Goal: Information Seeking & Learning: Check status

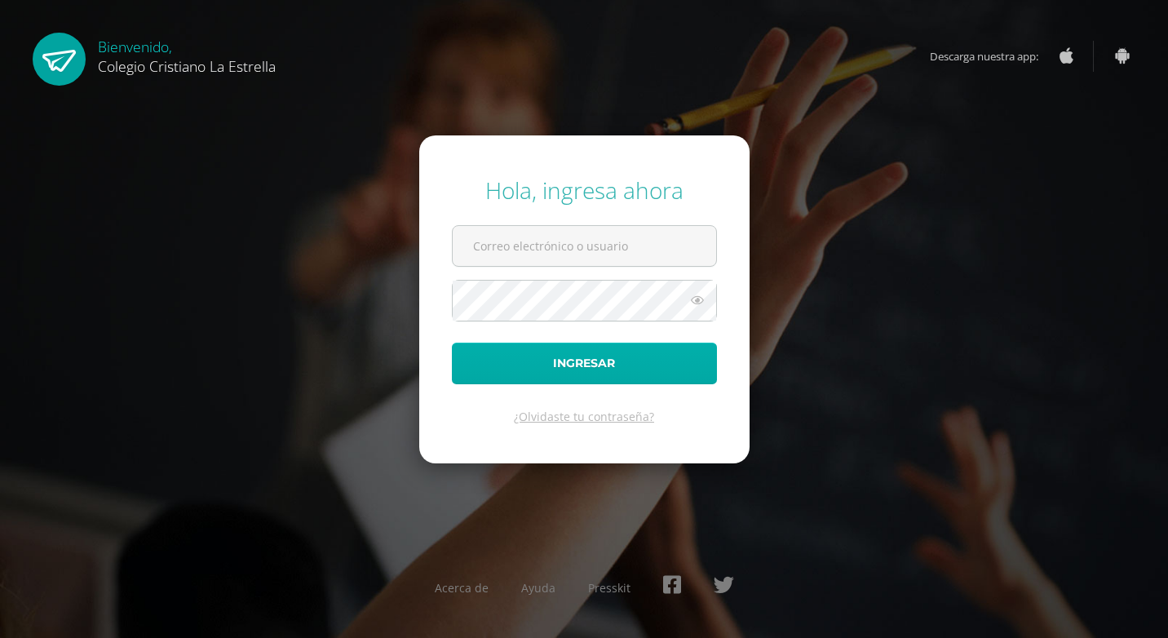
type input "892@laestrella.edu.gt"
click at [606, 370] on button "Ingresar" at bounding box center [584, 364] width 265 height 42
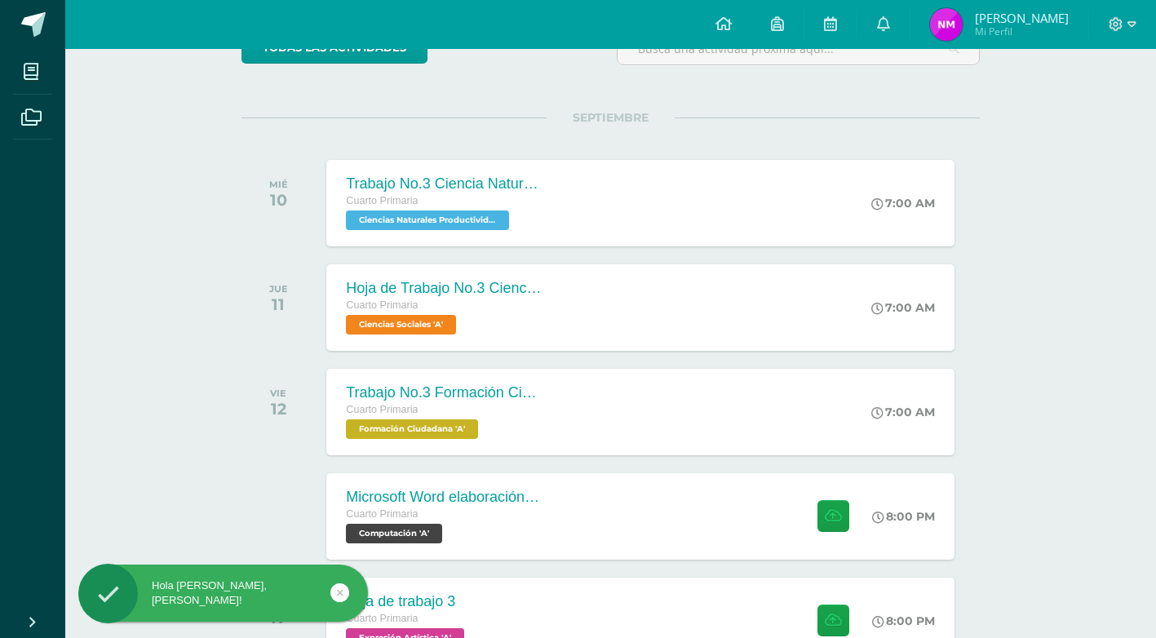
scroll to position [245, 0]
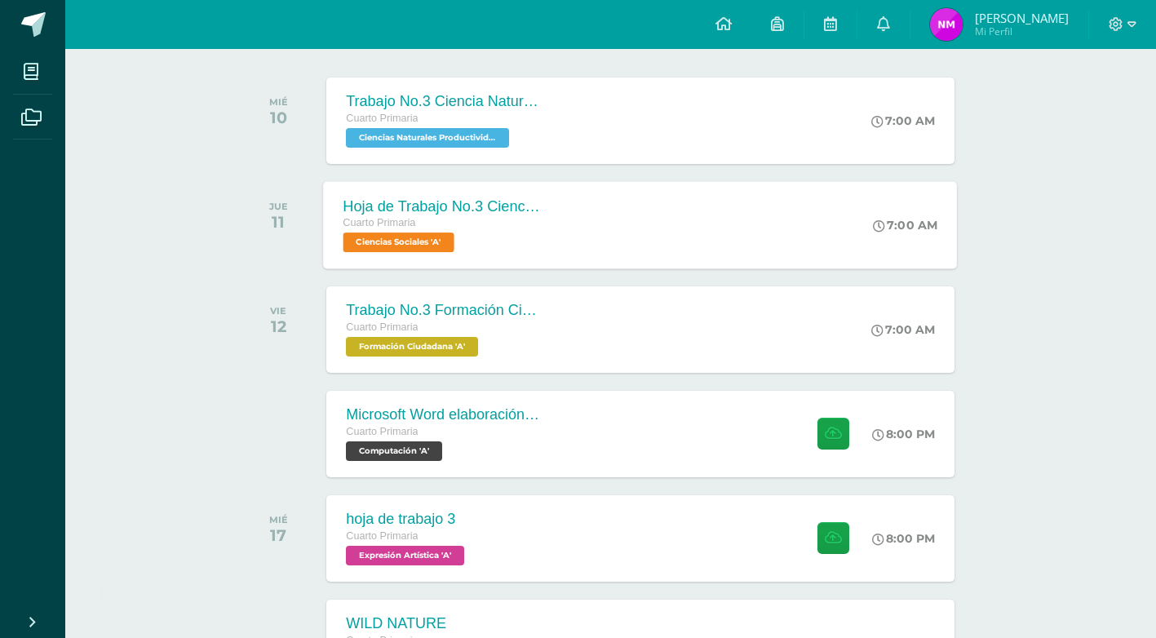
click at [418, 240] on span "Ciencias Sociales 'A'" at bounding box center [398, 242] width 111 height 20
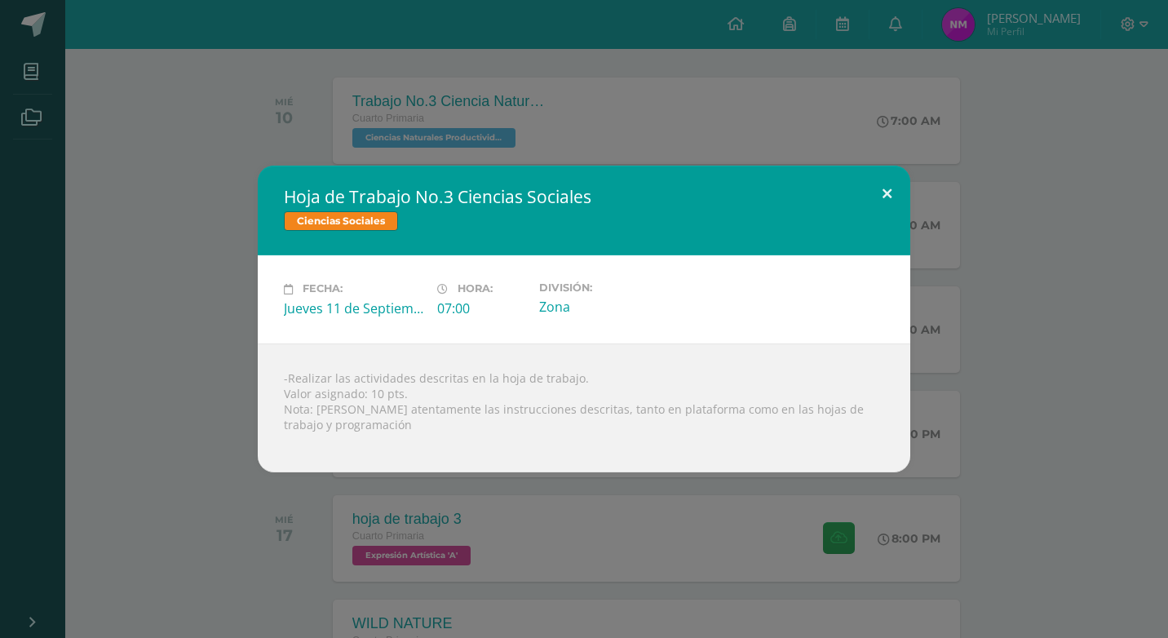
click at [885, 190] on button at bounding box center [887, 193] width 46 height 55
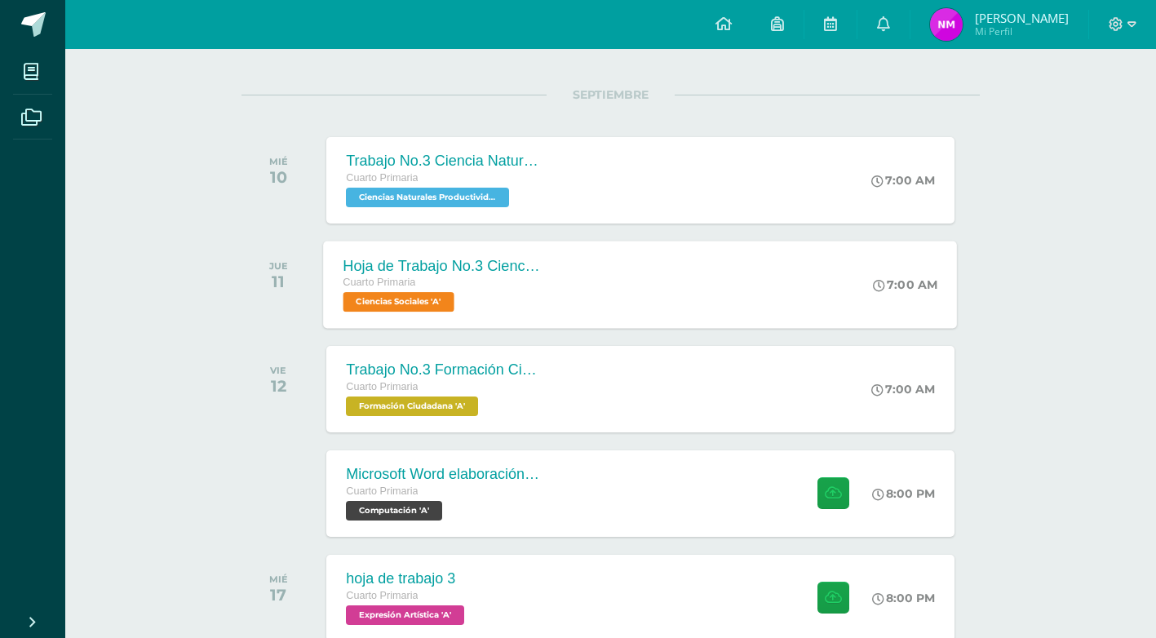
scroll to position [163, 0]
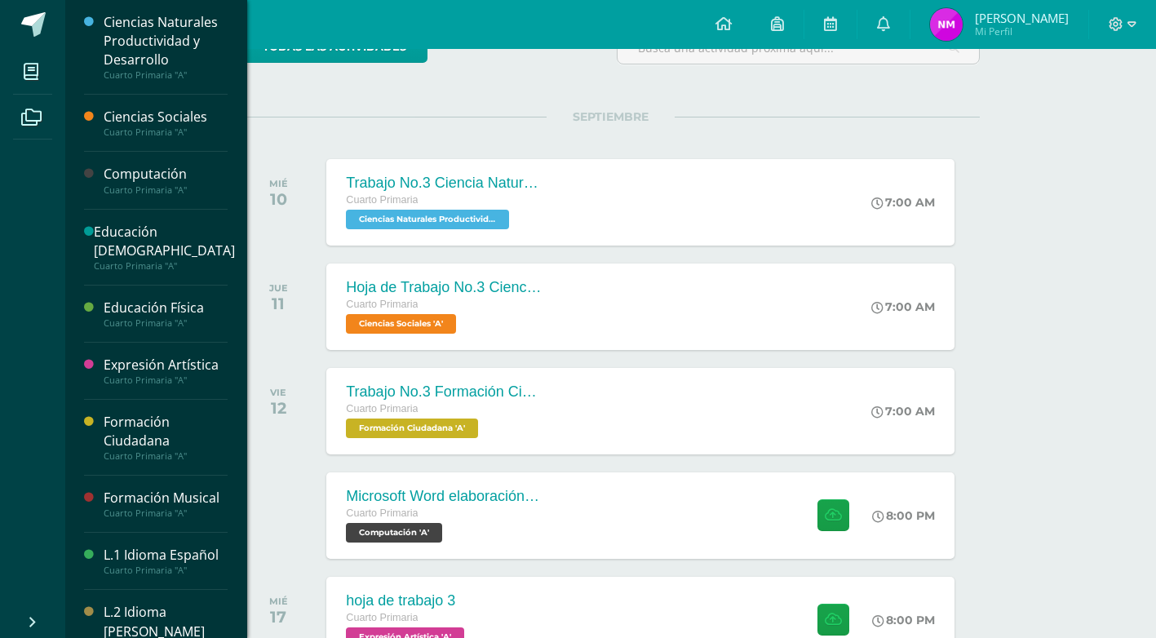
click at [129, 115] on div "Ciencias Sociales" at bounding box center [166, 117] width 124 height 19
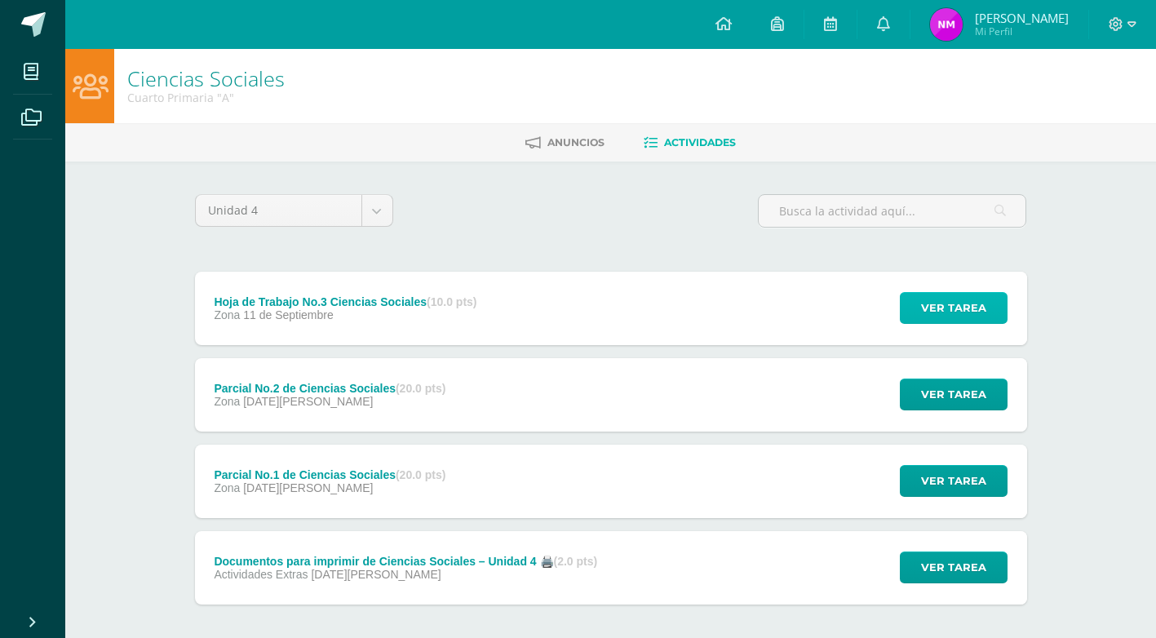
click at [961, 299] on span "Ver tarea" at bounding box center [953, 308] width 65 height 30
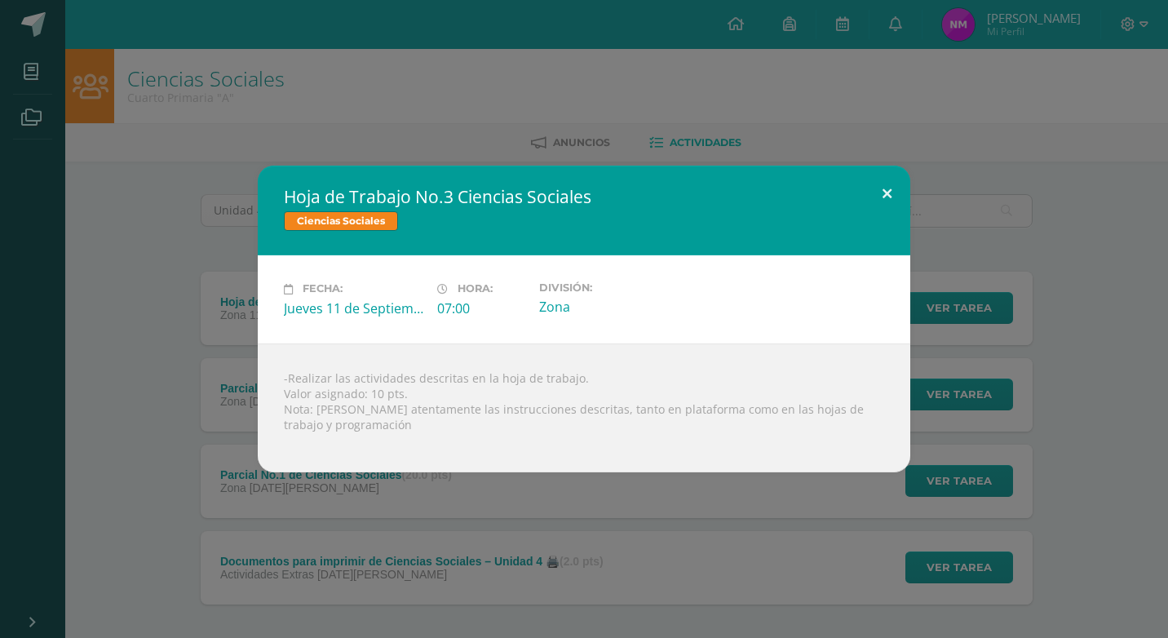
click at [897, 196] on button at bounding box center [887, 193] width 46 height 55
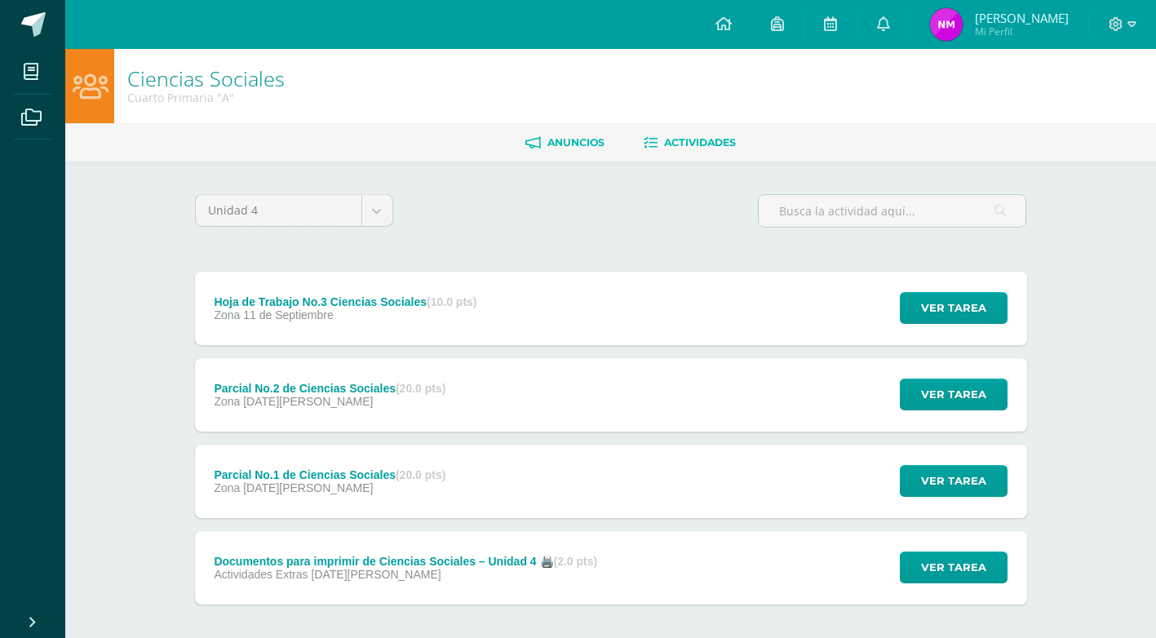
click at [589, 139] on span "Anuncios" at bounding box center [575, 142] width 57 height 12
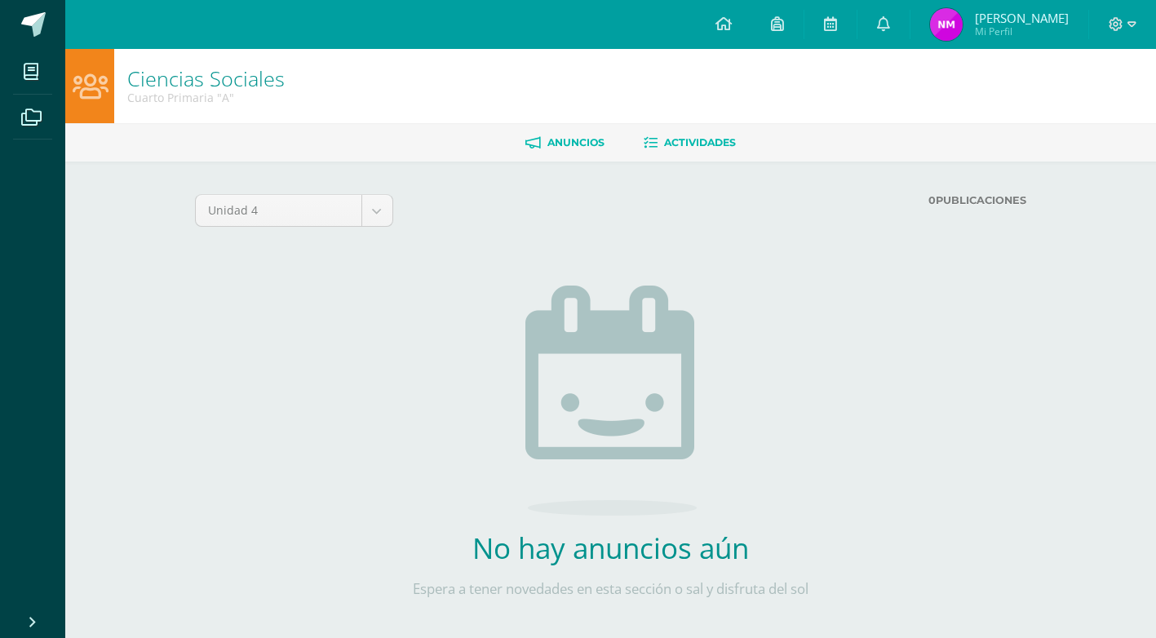
click at [711, 144] on span "Actividades" at bounding box center [700, 142] width 72 height 12
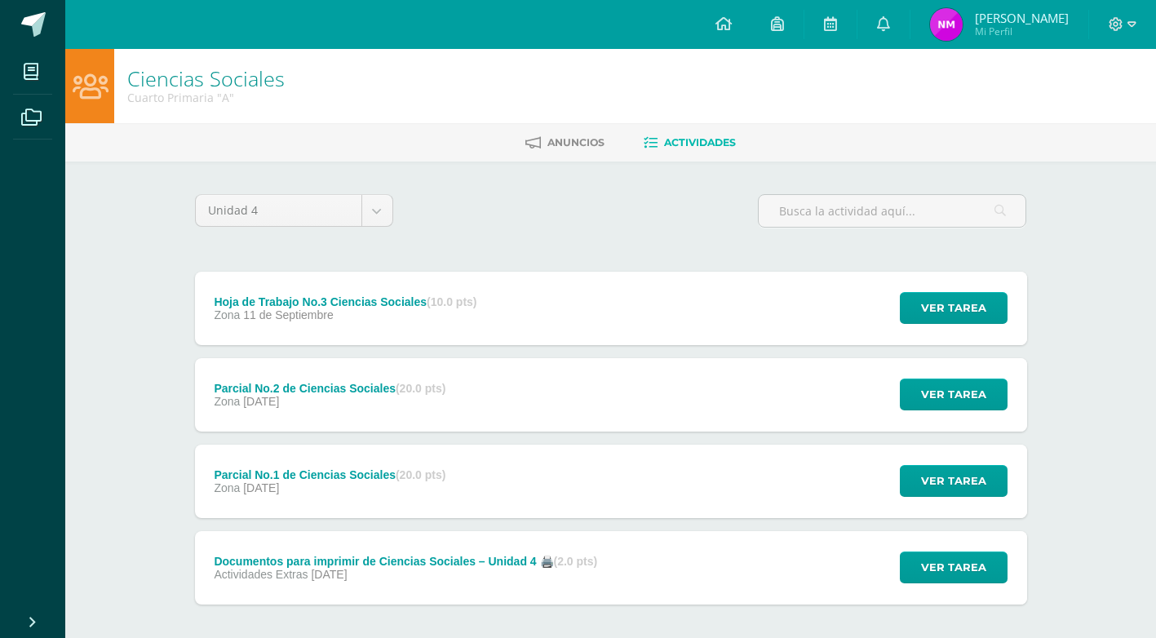
click at [719, 143] on span "Actividades" at bounding box center [700, 142] width 72 height 12
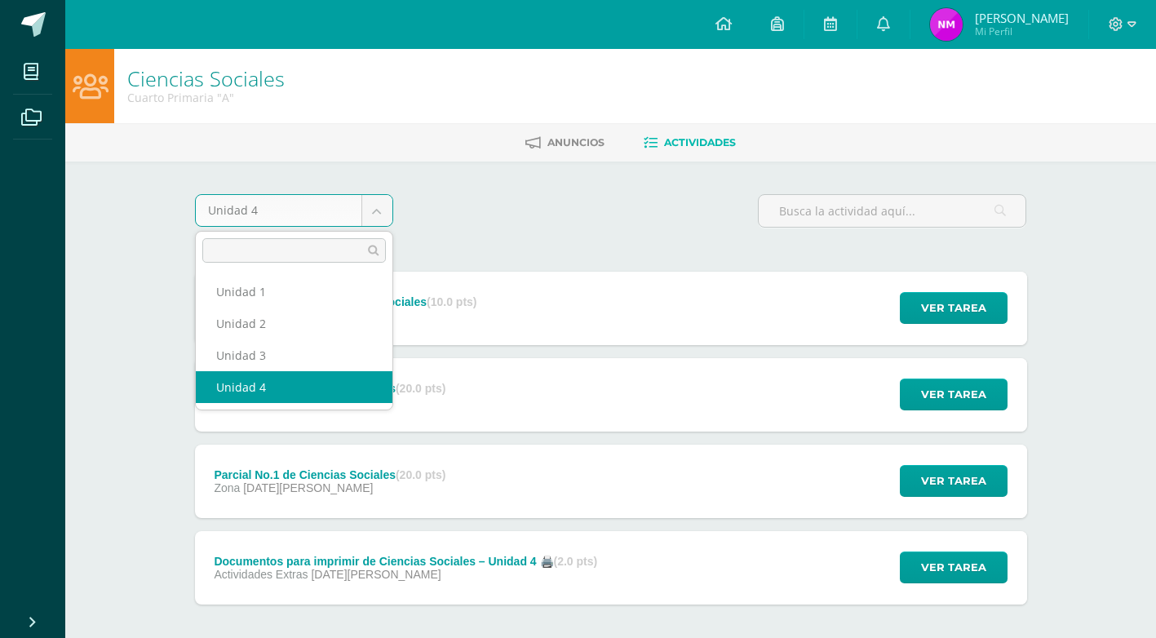
click at [370, 210] on body "Mis cursos Archivos Cerrar panel Ciencias Naturales Productividad y Desarrollo …" at bounding box center [578, 356] width 1156 height 713
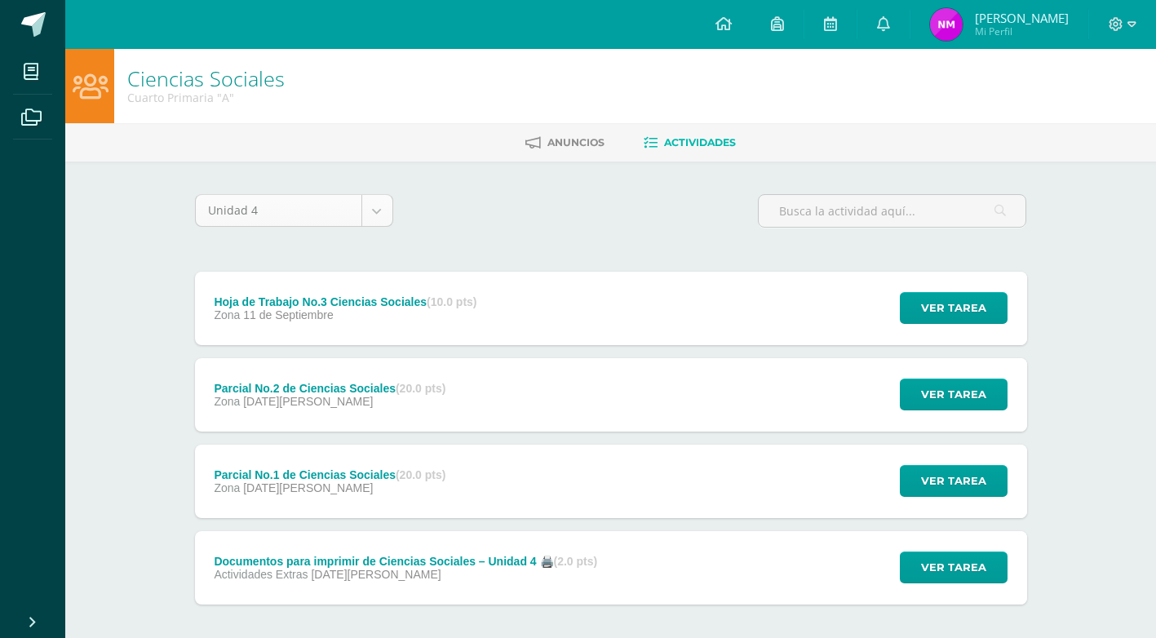
click at [370, 210] on body "Mis cursos Archivos Cerrar panel Ciencias Naturales Productividad y Desarrollo …" at bounding box center [578, 356] width 1156 height 713
drag, startPoint x: 33, startPoint y: 13, endPoint x: 42, endPoint y: 18, distance: 9.5
click at [33, 14] on span at bounding box center [33, 24] width 24 height 24
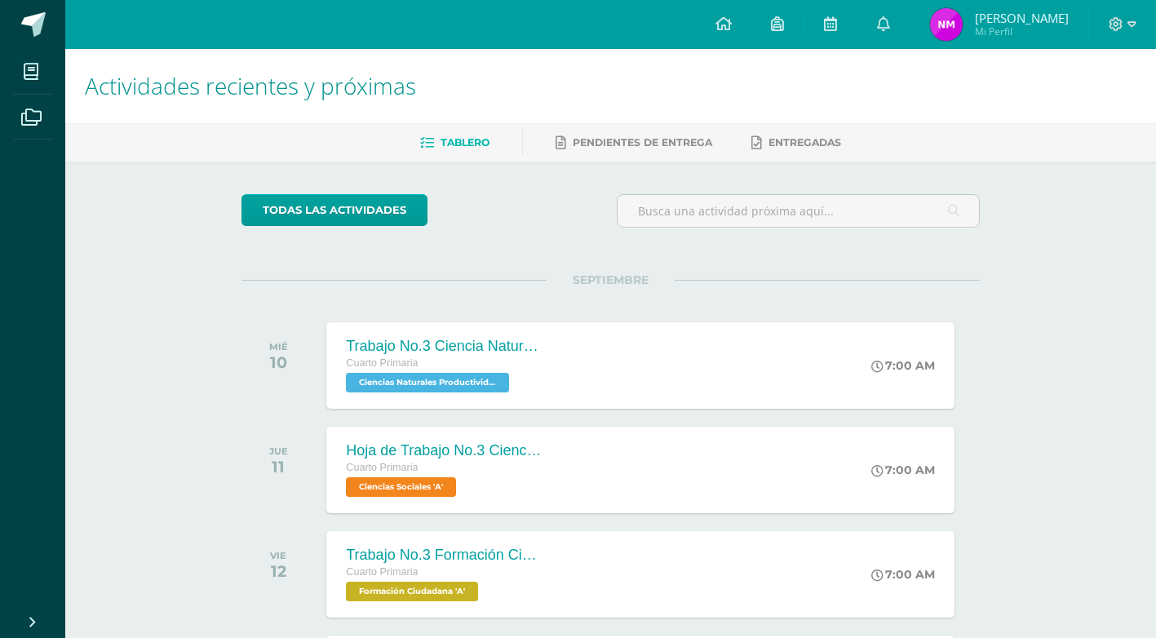
click at [463, 139] on span "Tablero" at bounding box center [465, 142] width 49 height 12
click at [351, 212] on link "todas las Actividades" at bounding box center [334, 210] width 186 height 32
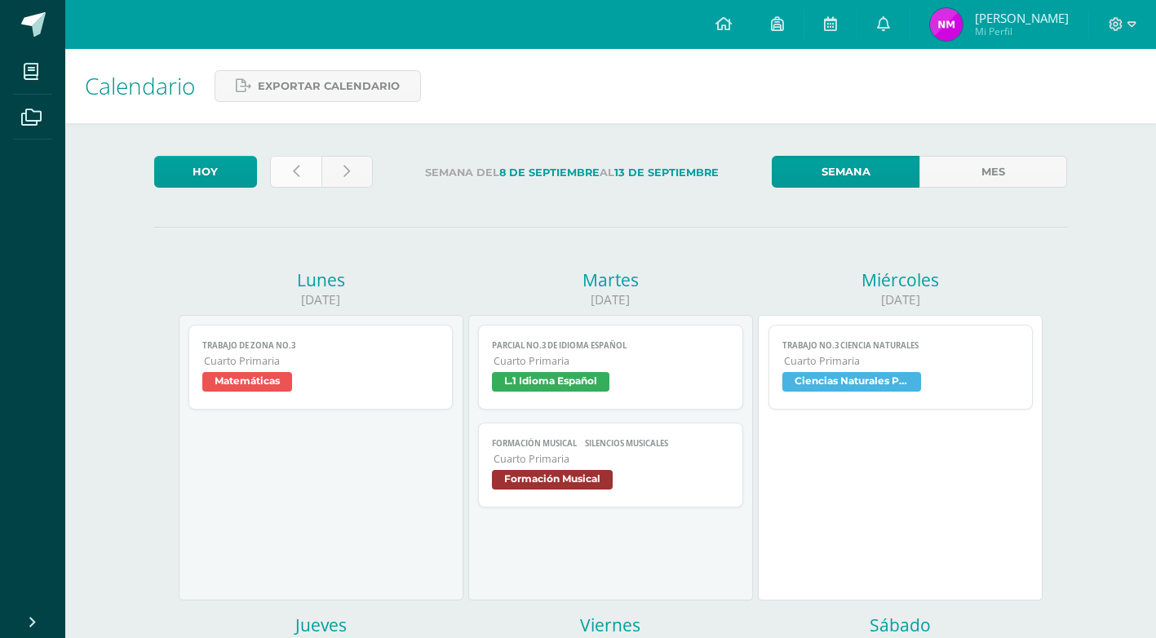
click at [301, 170] on link at bounding box center [295, 172] width 51 height 32
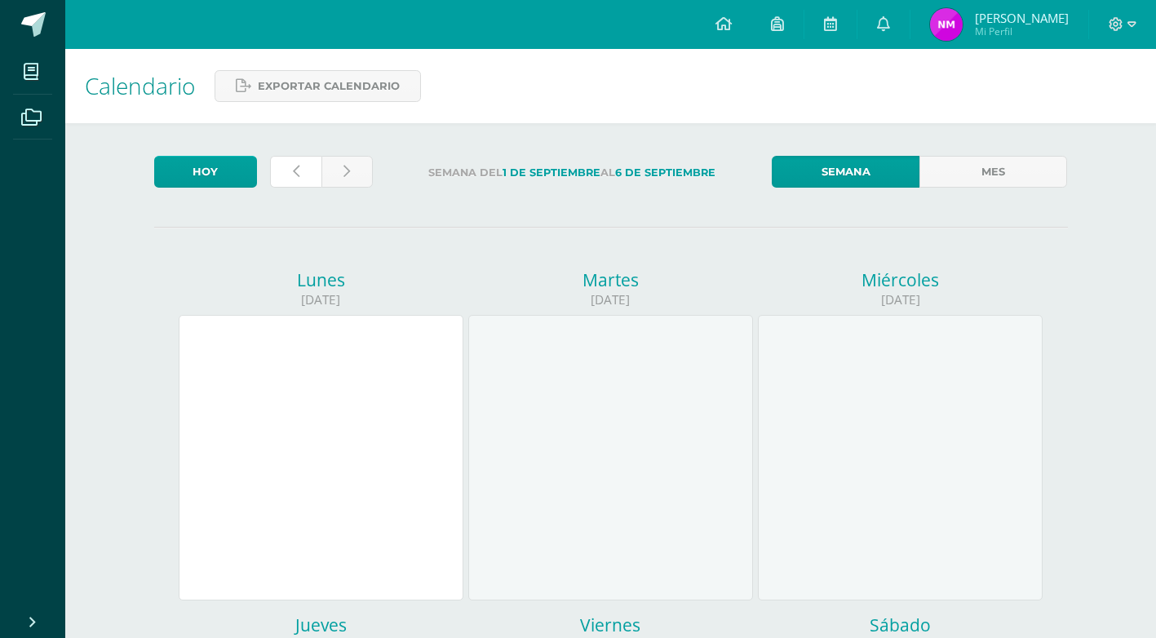
click at [301, 170] on link at bounding box center [295, 172] width 51 height 32
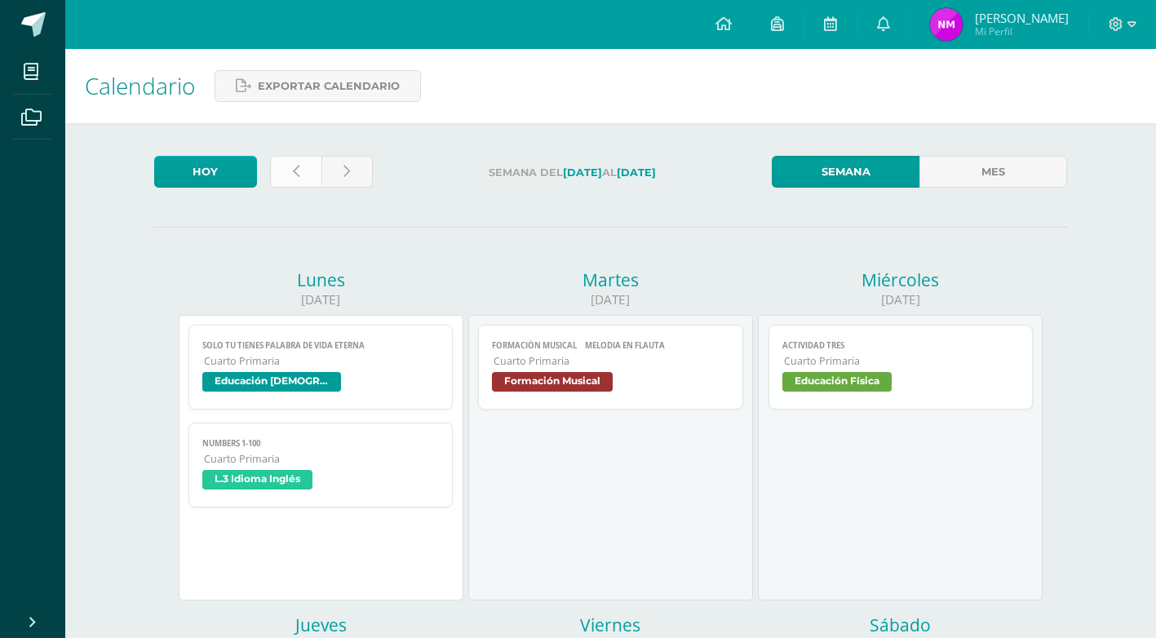
click at [302, 169] on link at bounding box center [295, 172] width 51 height 32
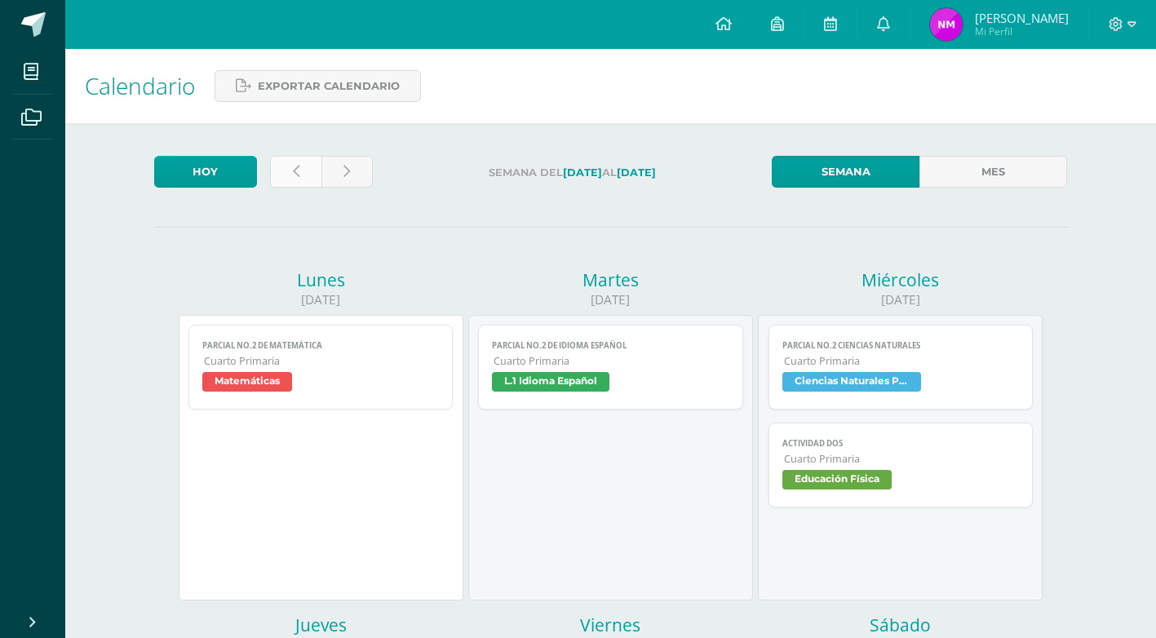
click at [298, 165] on icon at bounding box center [296, 172] width 7 height 14
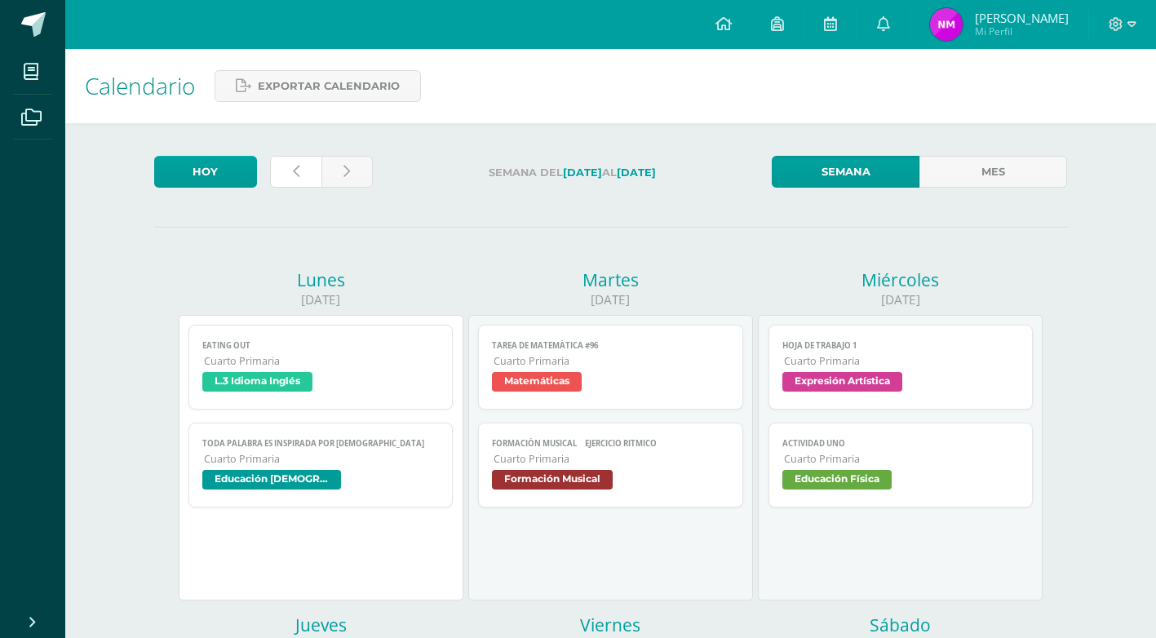
click at [298, 165] on icon at bounding box center [296, 172] width 7 height 14
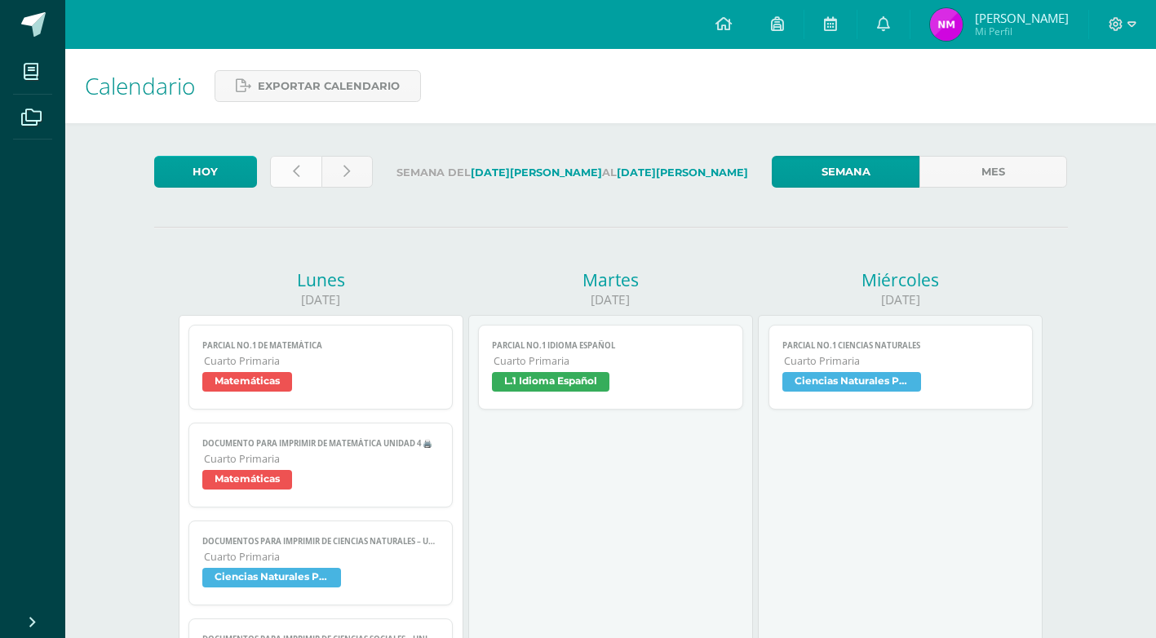
click at [299, 175] on link at bounding box center [295, 172] width 51 height 32
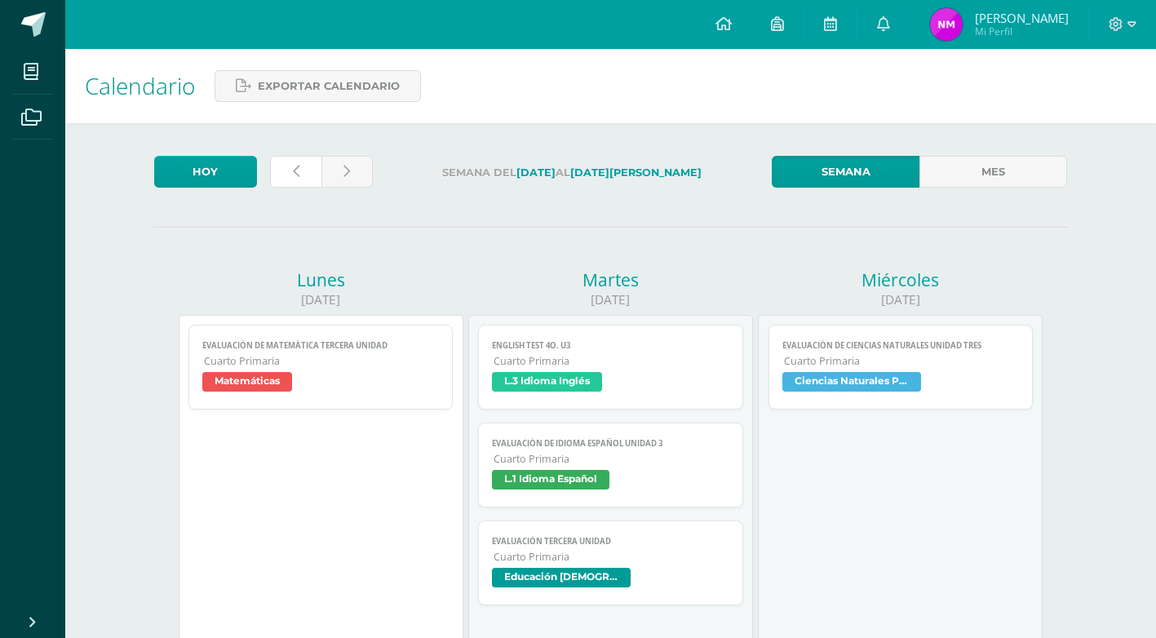
click at [298, 175] on icon at bounding box center [296, 172] width 7 height 14
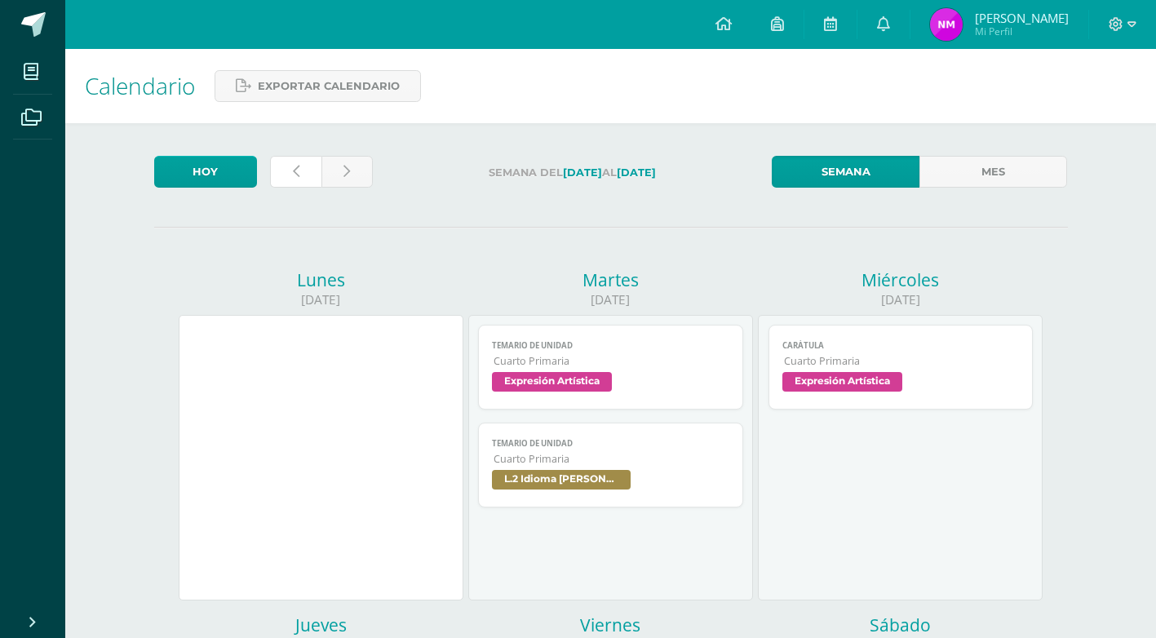
click at [296, 175] on icon at bounding box center [296, 172] width 7 height 14
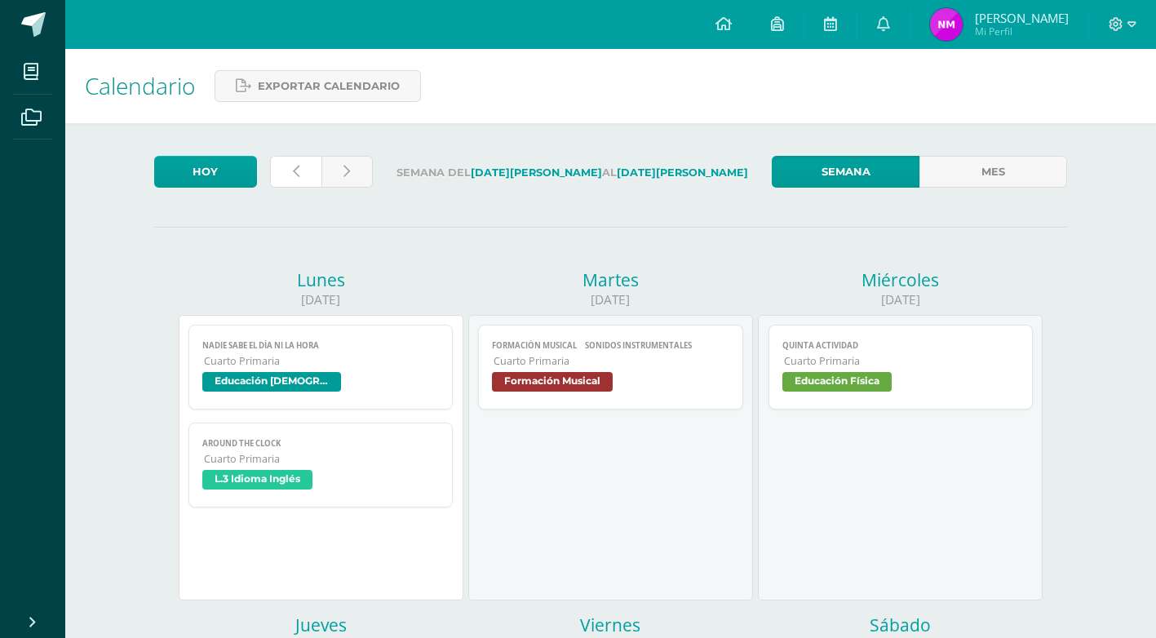
click at [296, 175] on icon at bounding box center [296, 172] width 7 height 14
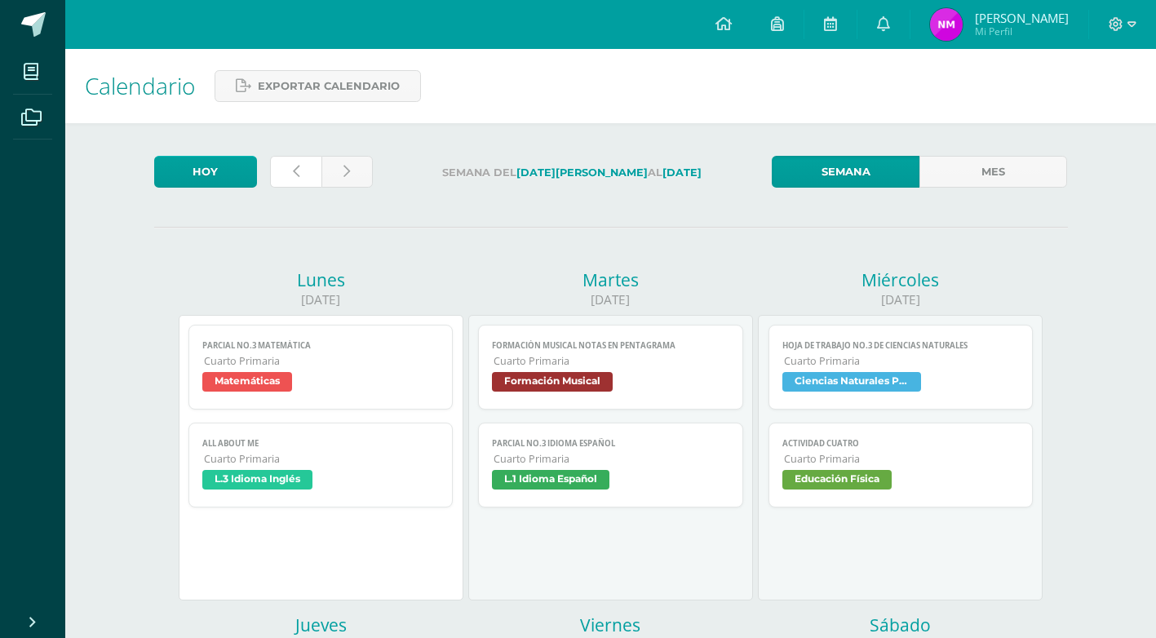
click at [296, 175] on icon at bounding box center [296, 172] width 7 height 14
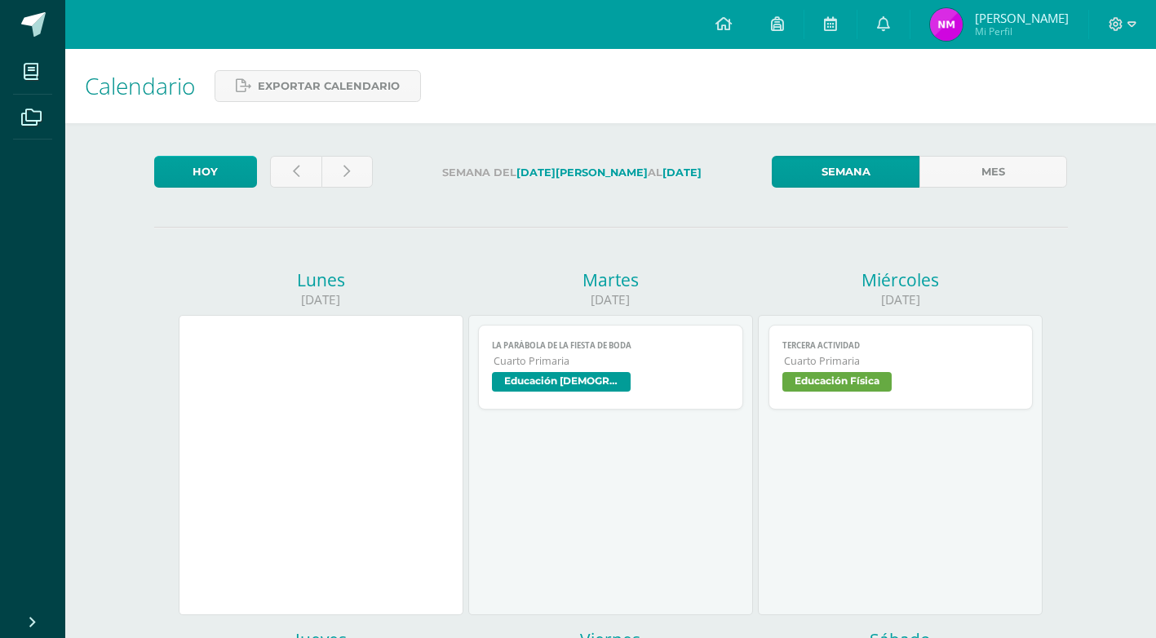
click at [881, 167] on link "Semana" at bounding box center [846, 172] width 148 height 32
click at [301, 179] on link at bounding box center [295, 172] width 51 height 32
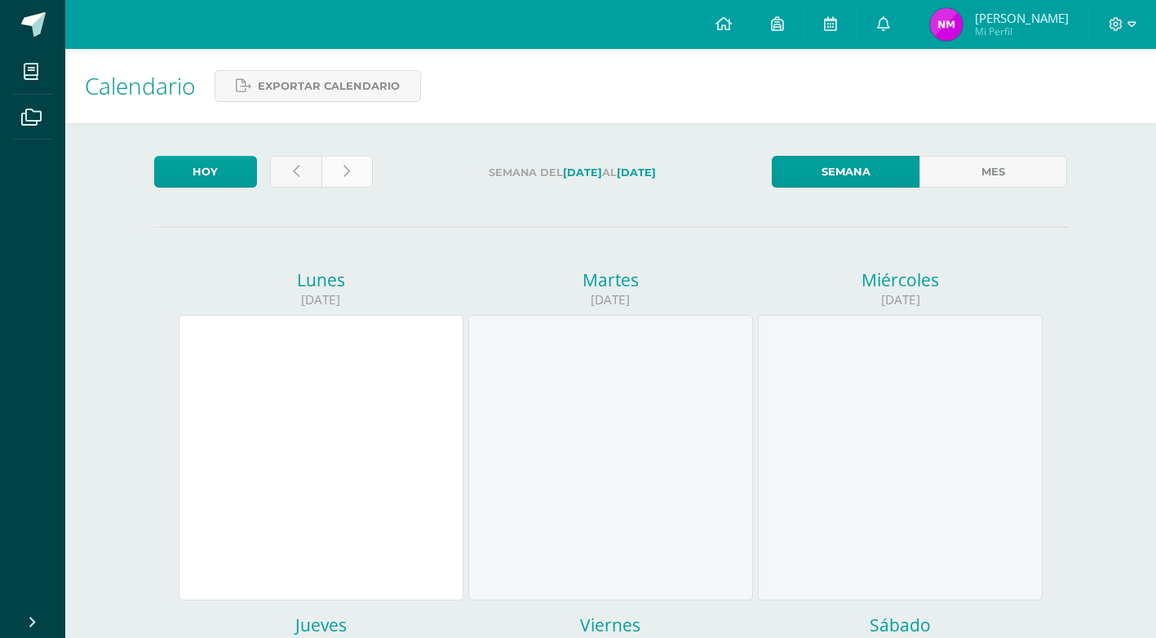
click at [351, 170] on link at bounding box center [346, 172] width 51 height 32
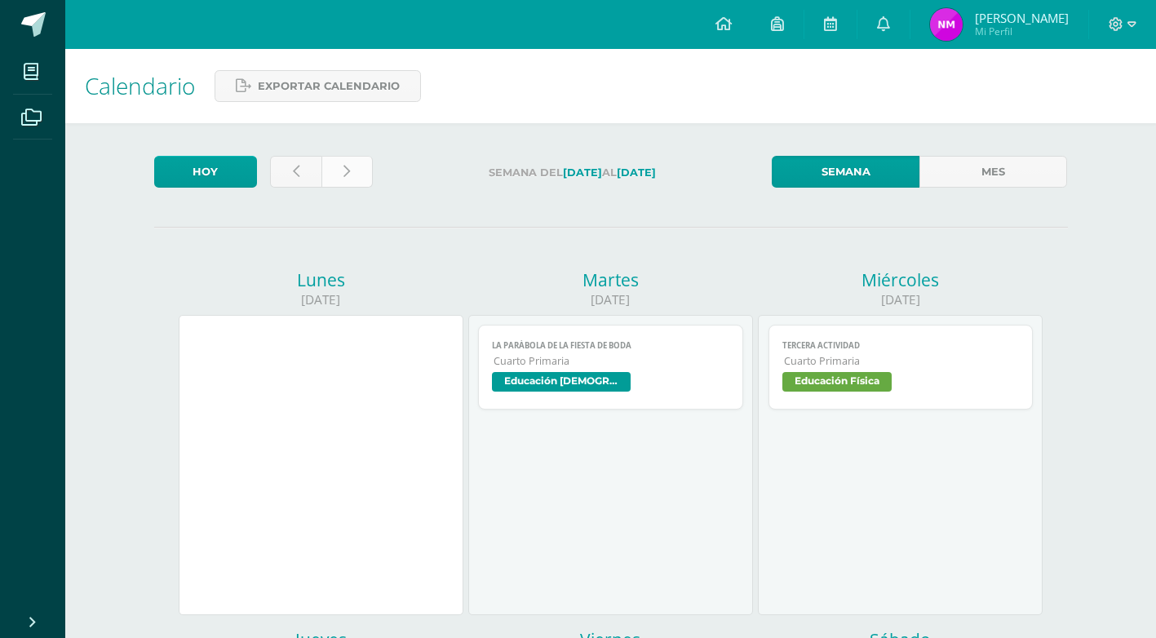
click at [350, 167] on link at bounding box center [346, 172] width 51 height 32
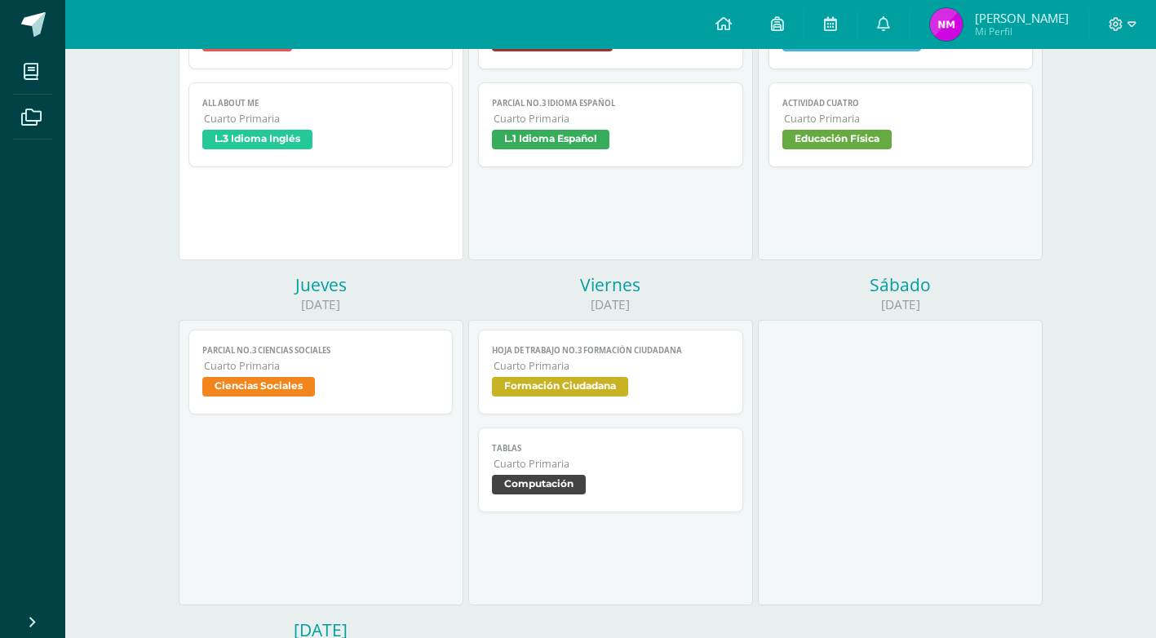
scroll to position [408, 0]
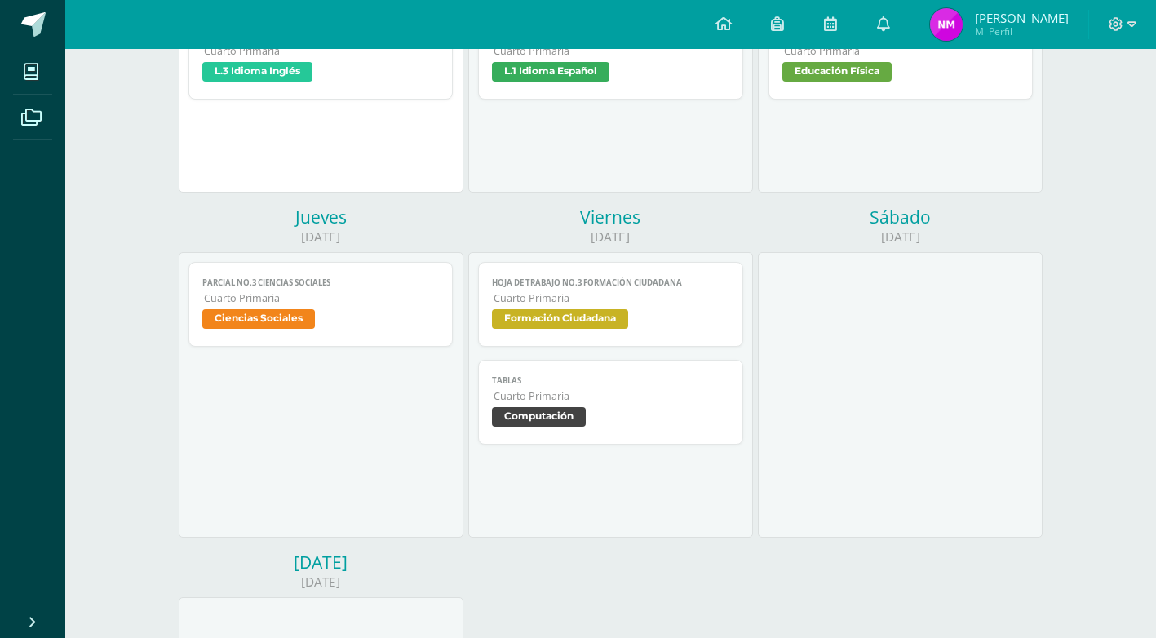
click at [278, 322] on span "Ciencias Sociales" at bounding box center [258, 319] width 113 height 20
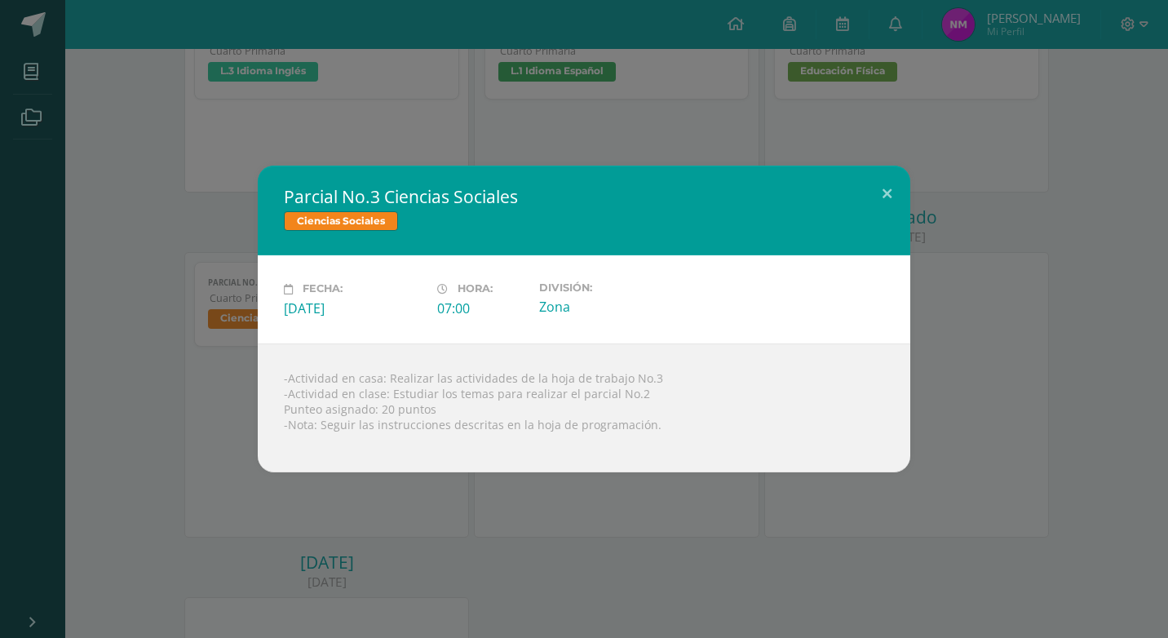
click at [330, 224] on span "Ciencias Sociales" at bounding box center [341, 221] width 114 height 20
click at [885, 195] on button at bounding box center [887, 193] width 46 height 55
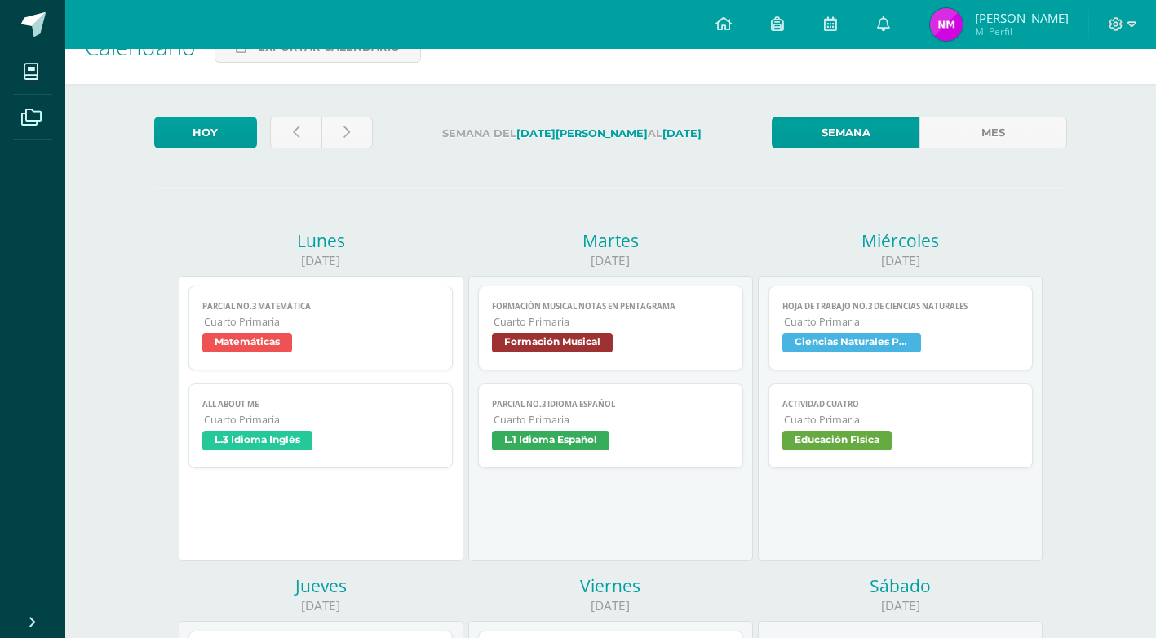
scroll to position [0, 0]
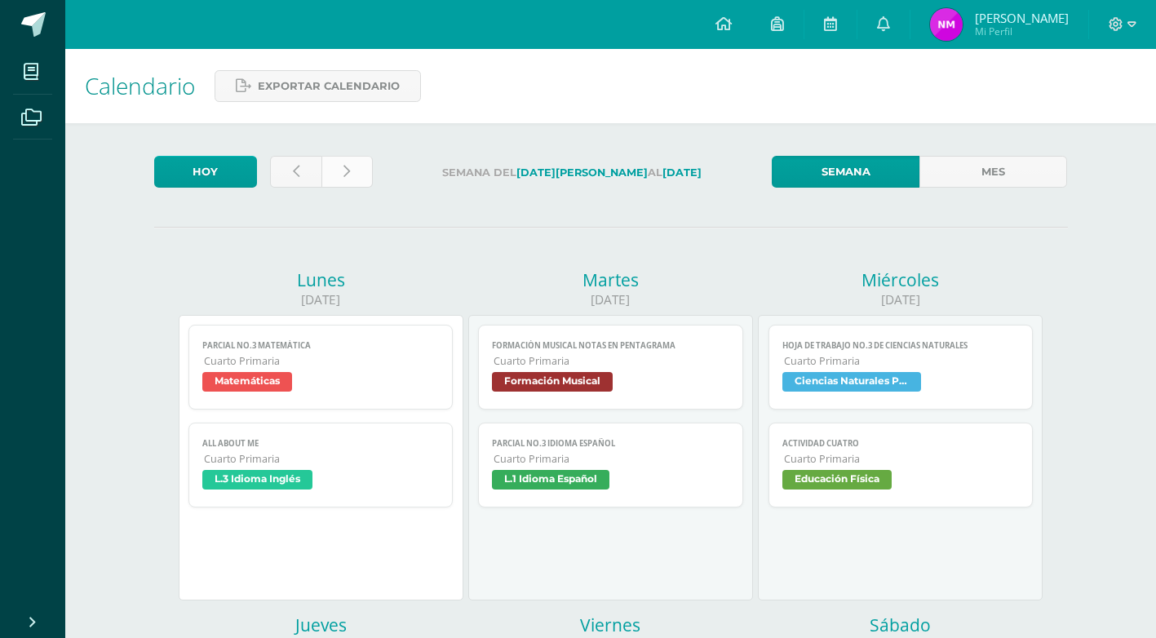
click at [343, 173] on icon at bounding box center [346, 172] width 7 height 14
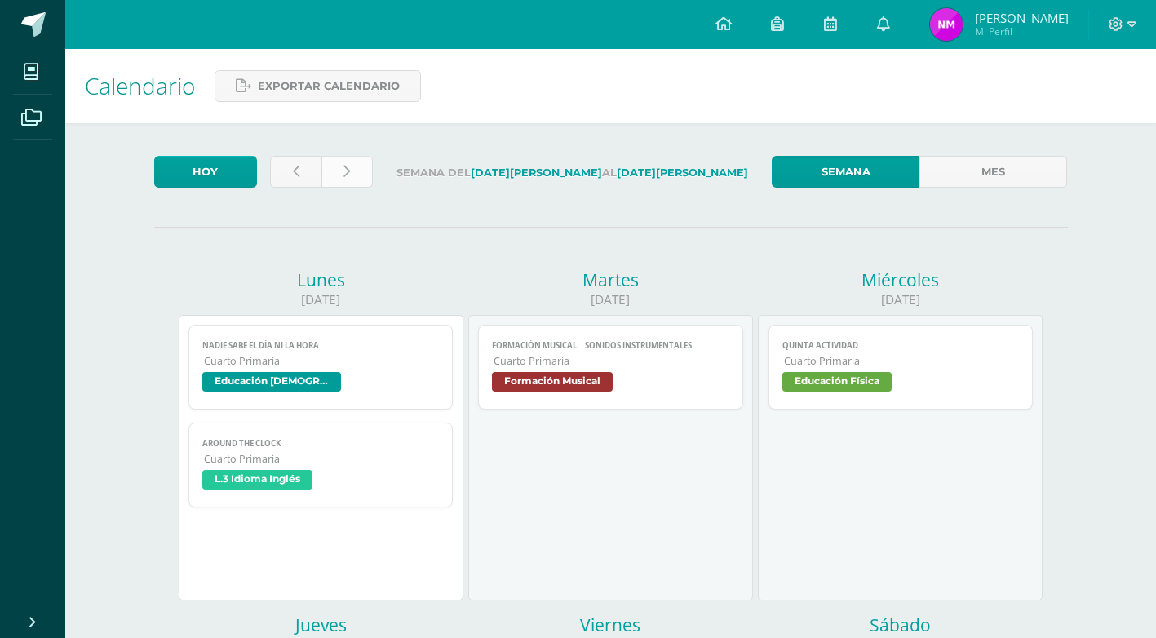
click at [339, 173] on link at bounding box center [346, 172] width 51 height 32
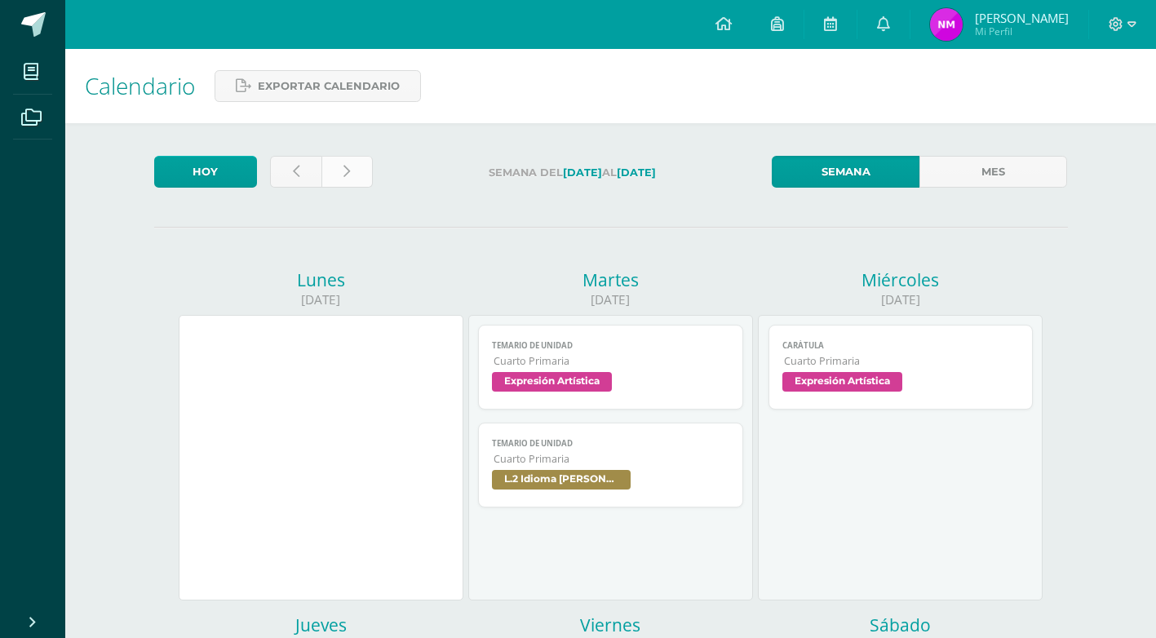
click at [342, 165] on link at bounding box center [346, 172] width 51 height 32
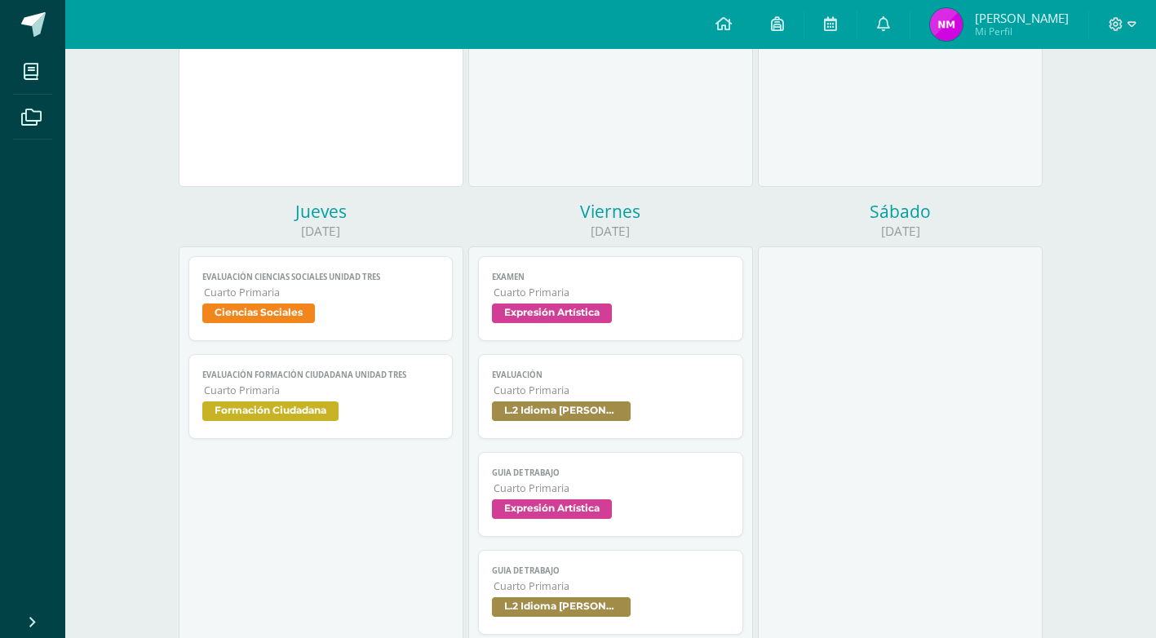
scroll to position [621, 0]
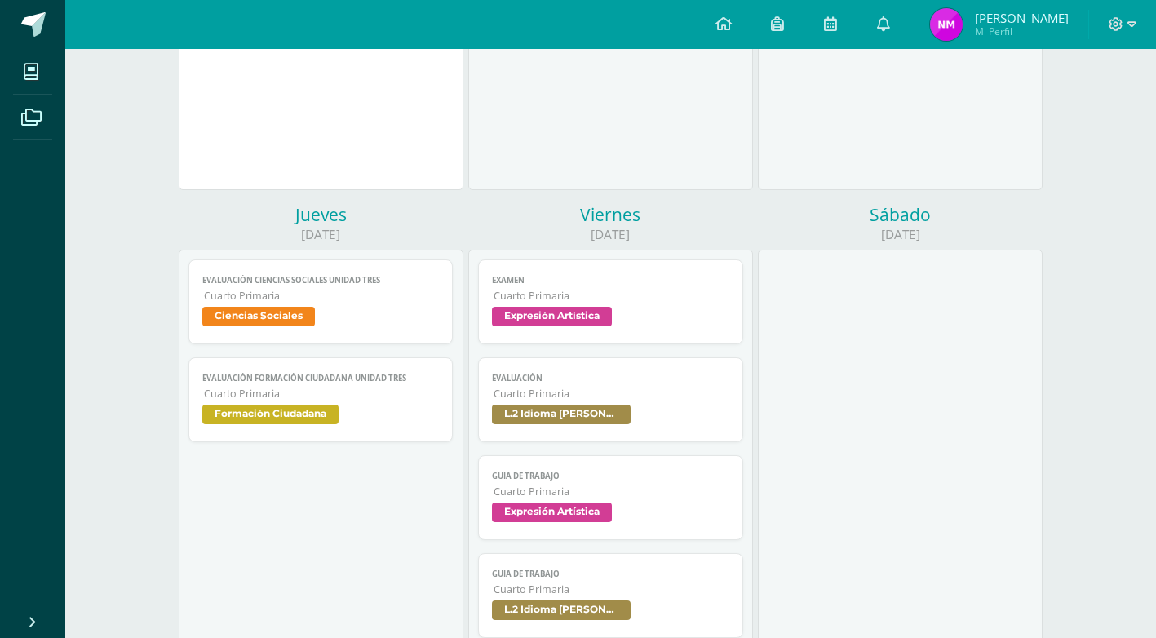
click at [277, 316] on span "Ciencias Sociales" at bounding box center [258, 317] width 113 height 20
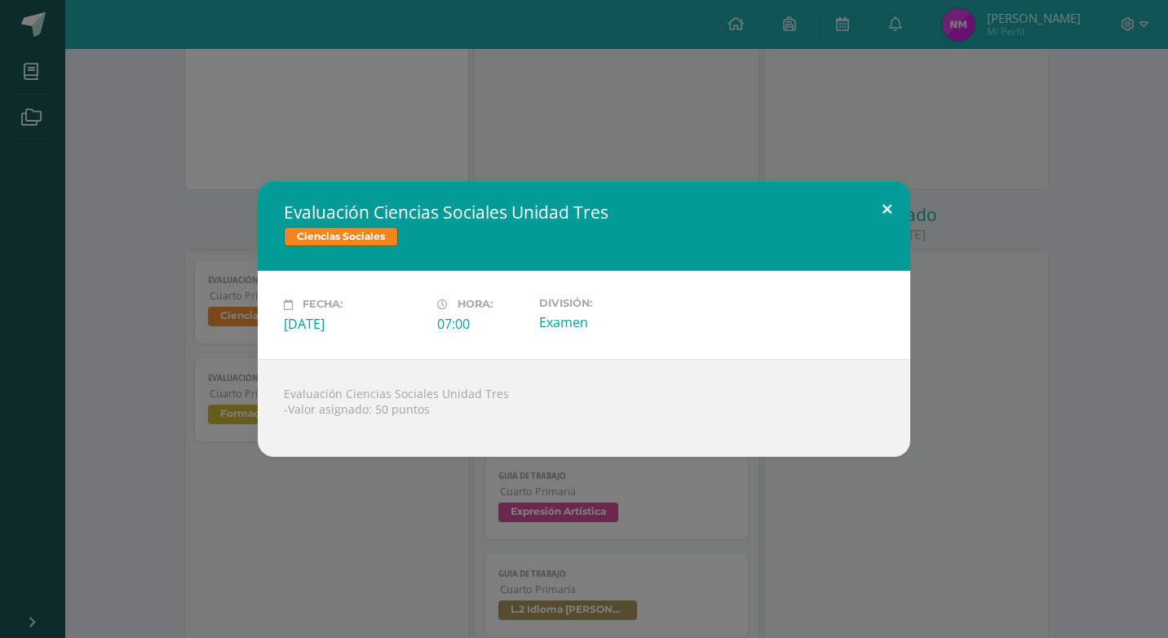
click at [887, 210] on button at bounding box center [887, 208] width 46 height 55
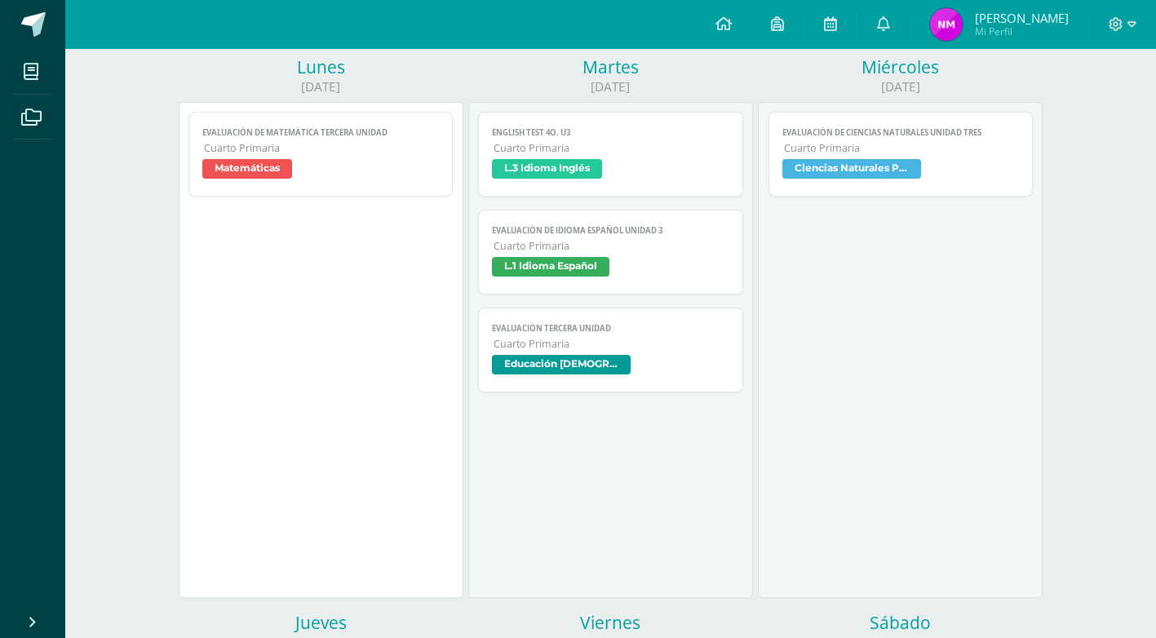
scroll to position [0, 0]
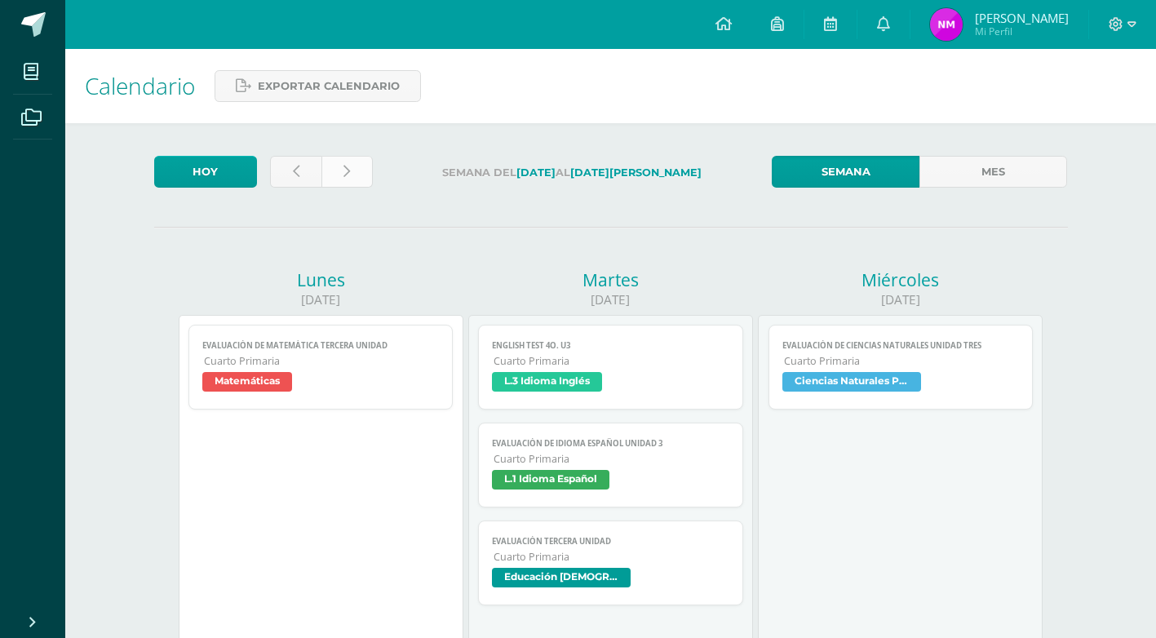
click at [348, 174] on icon at bounding box center [346, 172] width 7 height 14
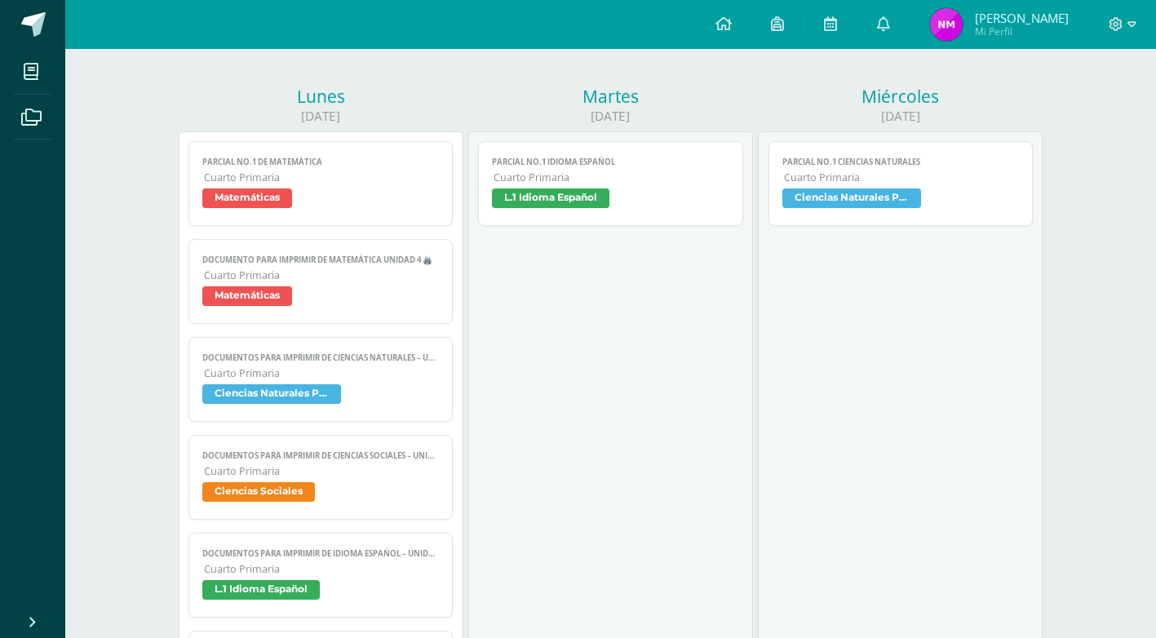
scroll to position [326, 0]
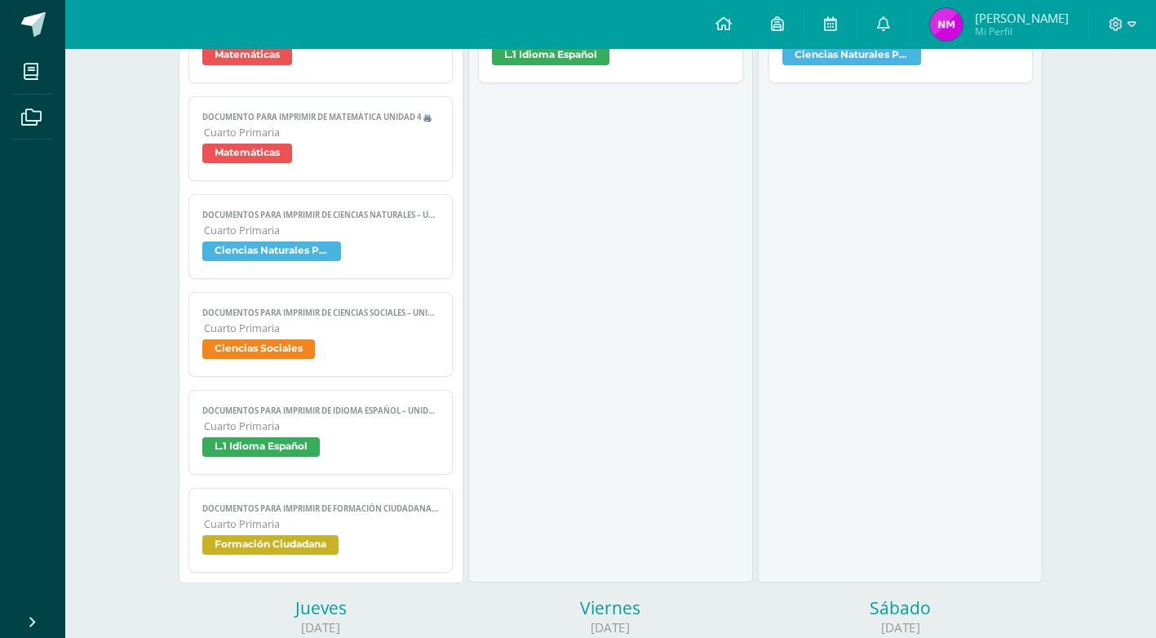
click at [281, 350] on span "Ciencias Sociales" at bounding box center [258, 349] width 113 height 20
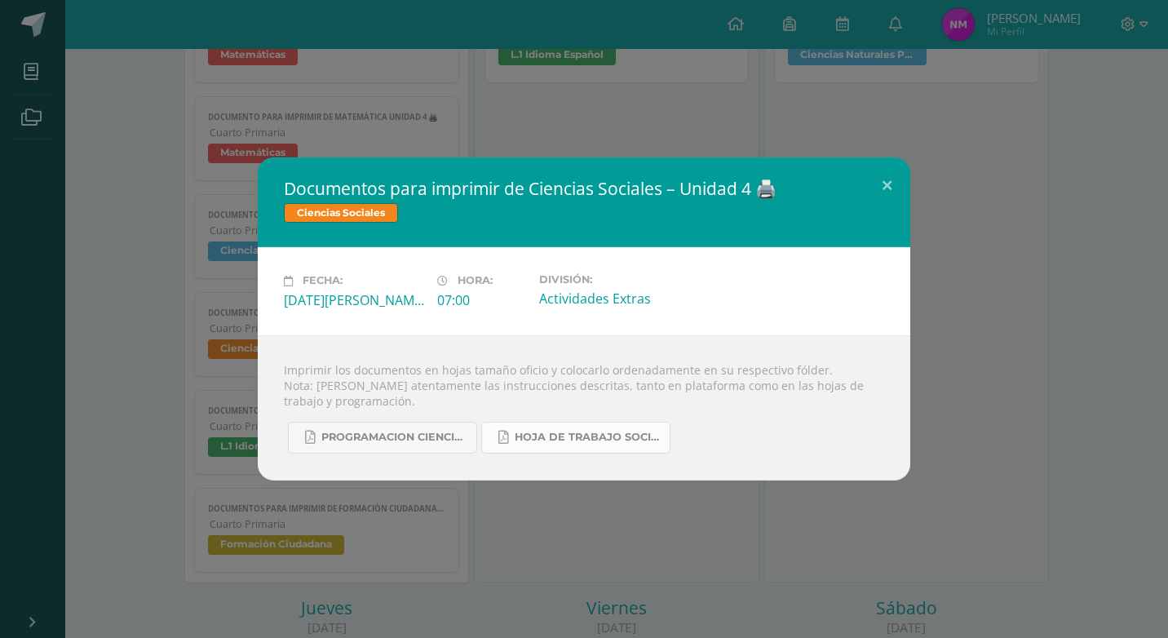
click at [560, 441] on span "hoja de trabajo sociales cuarta unidad.pdf" at bounding box center [588, 437] width 147 height 13
click at [436, 435] on span "Programacion ciencias sociales, 4ta unidad.pdf" at bounding box center [394, 437] width 147 height 13
click at [887, 180] on button at bounding box center [887, 184] width 46 height 55
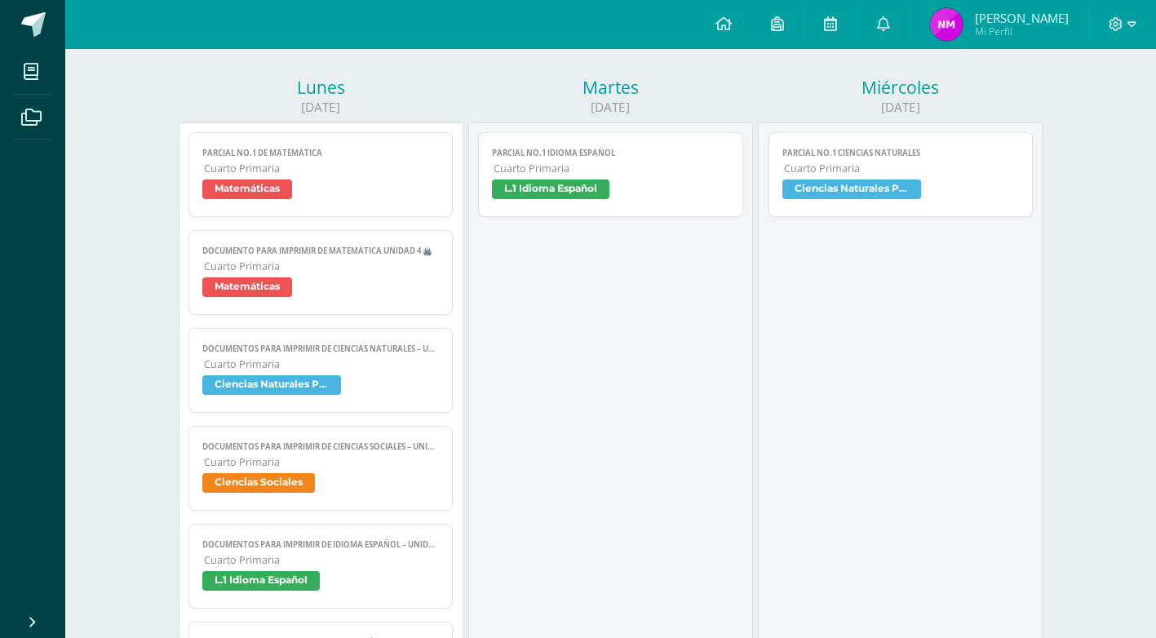
scroll to position [0, 0]
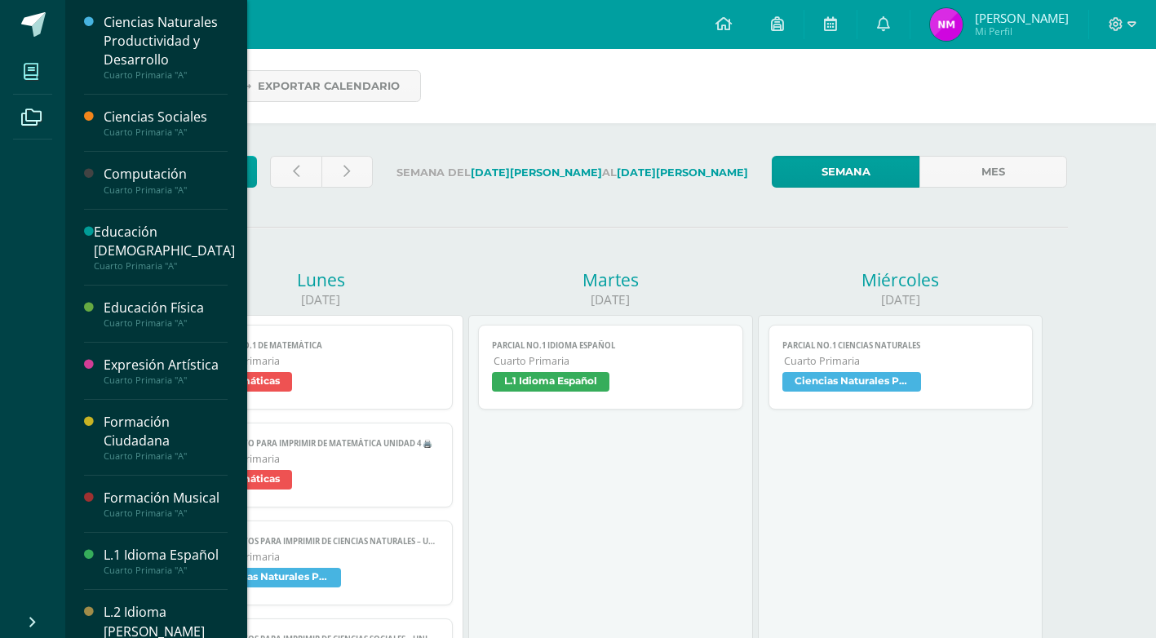
click at [35, 78] on icon at bounding box center [31, 72] width 15 height 16
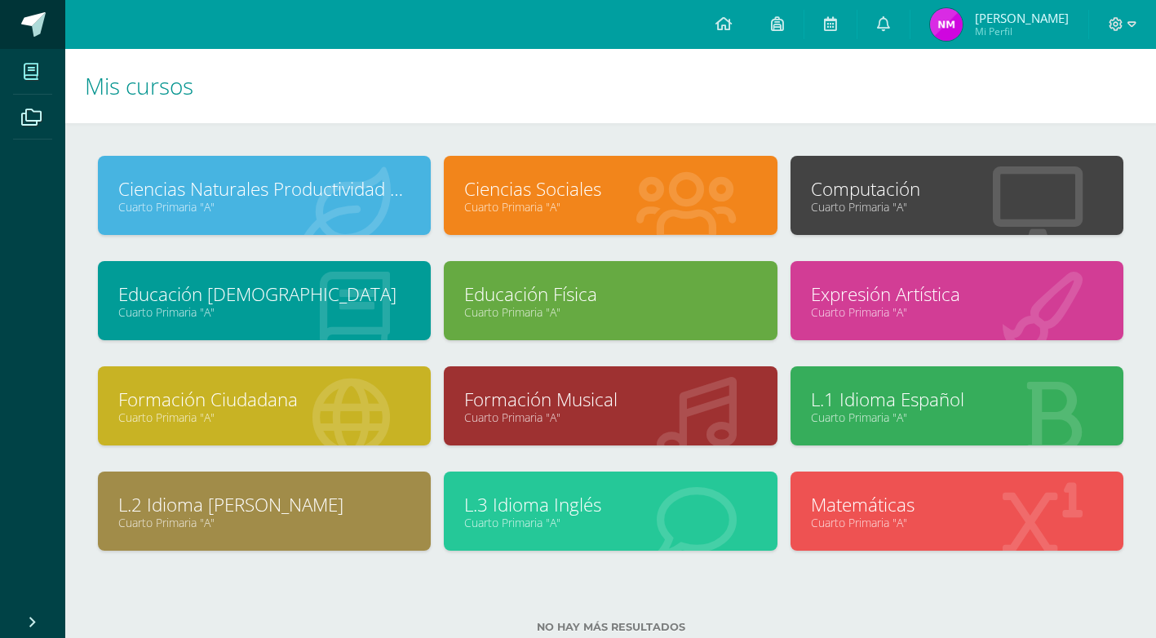
click at [44, 20] on span at bounding box center [33, 24] width 24 height 24
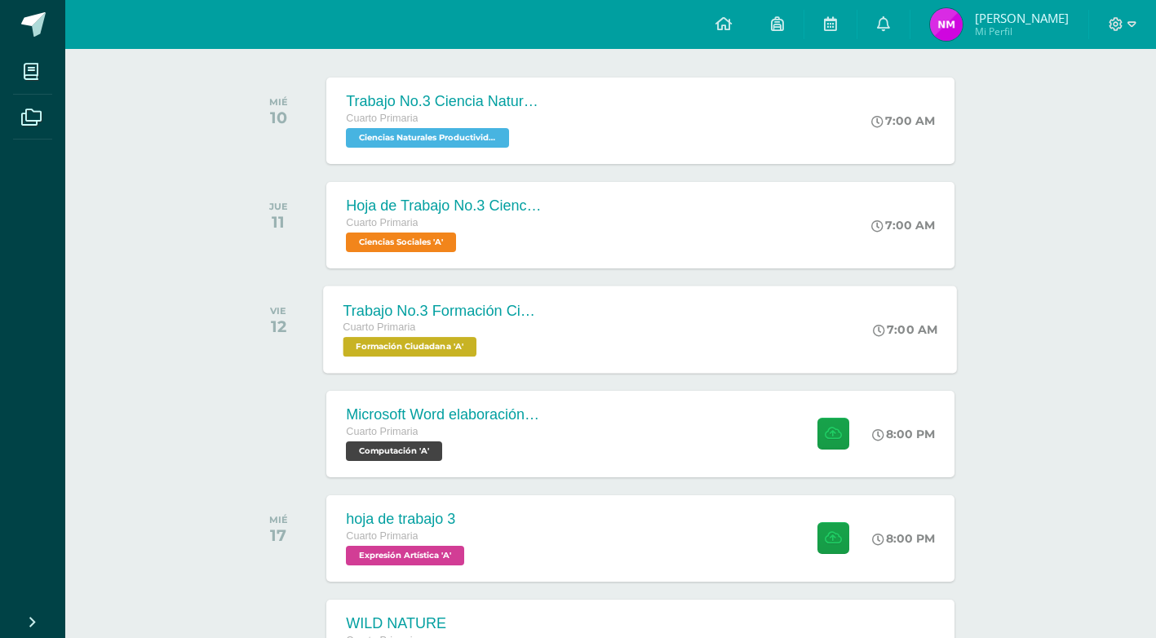
scroll to position [163, 0]
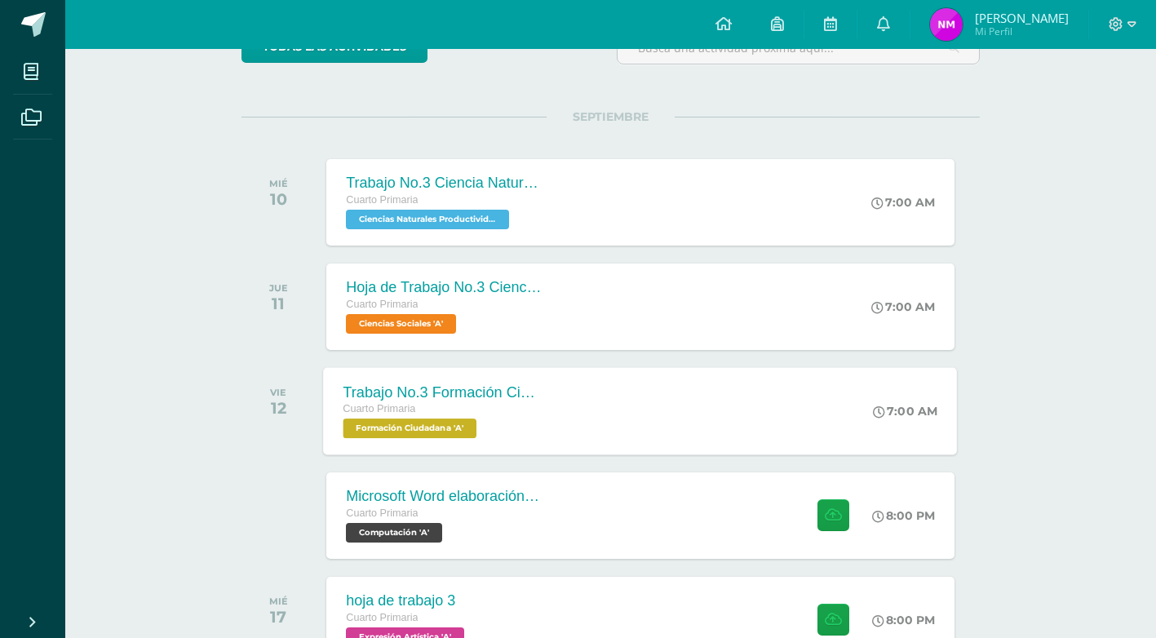
click at [448, 432] on span "Formación Ciudadana 'A'" at bounding box center [410, 428] width 134 height 20
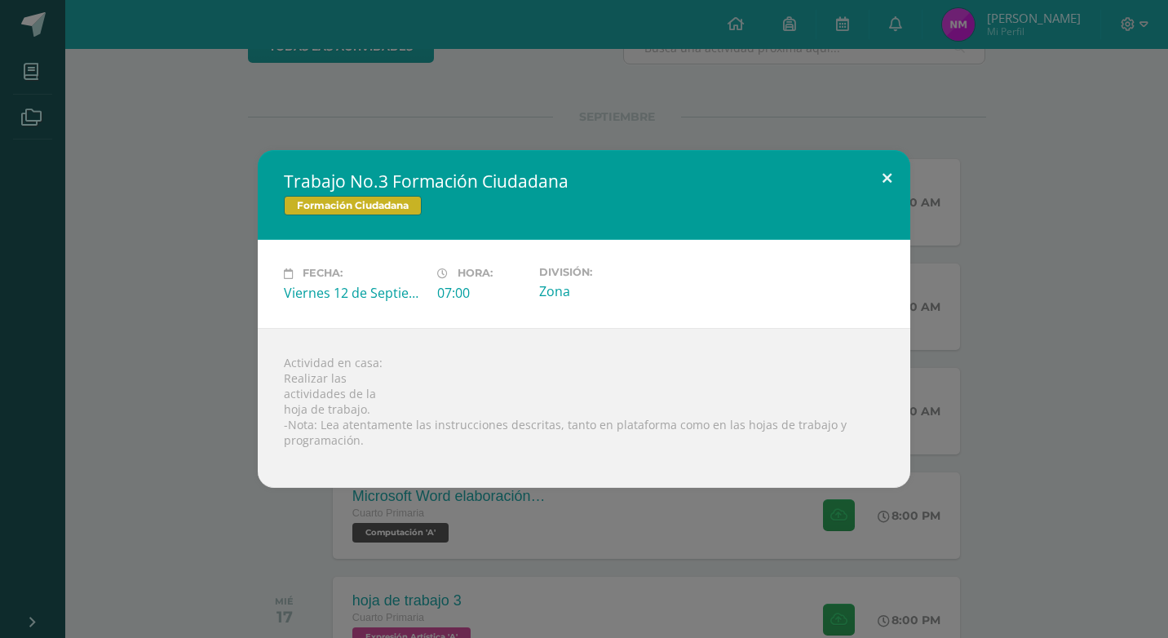
click at [883, 176] on button at bounding box center [887, 177] width 46 height 55
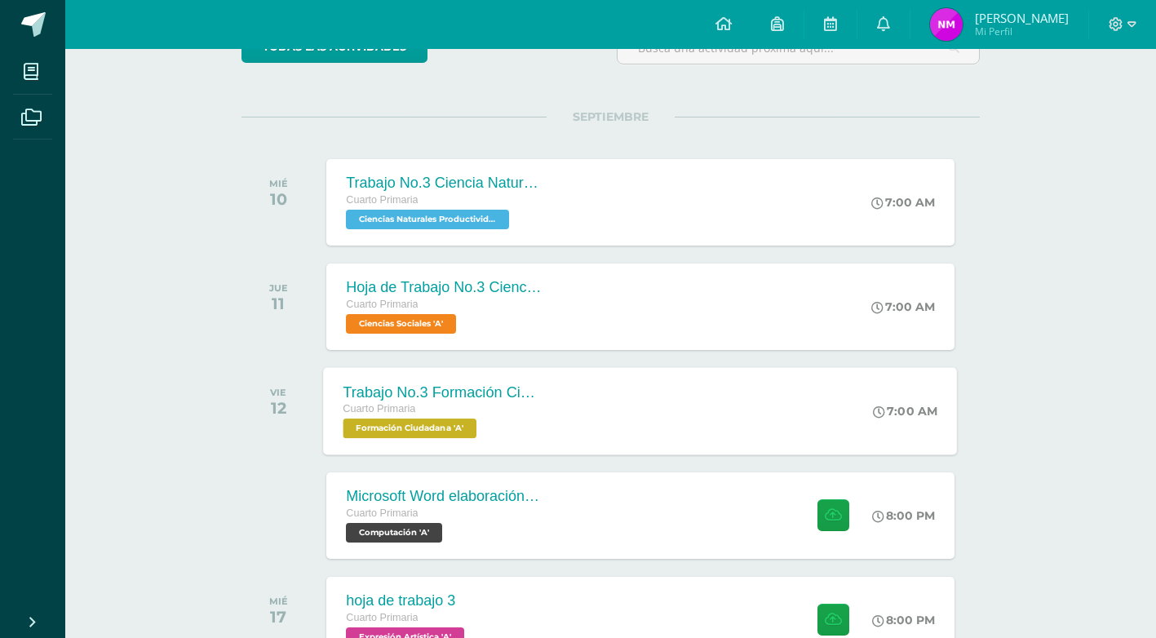
click at [447, 427] on span "Formación Ciudadana 'A'" at bounding box center [410, 428] width 134 height 20
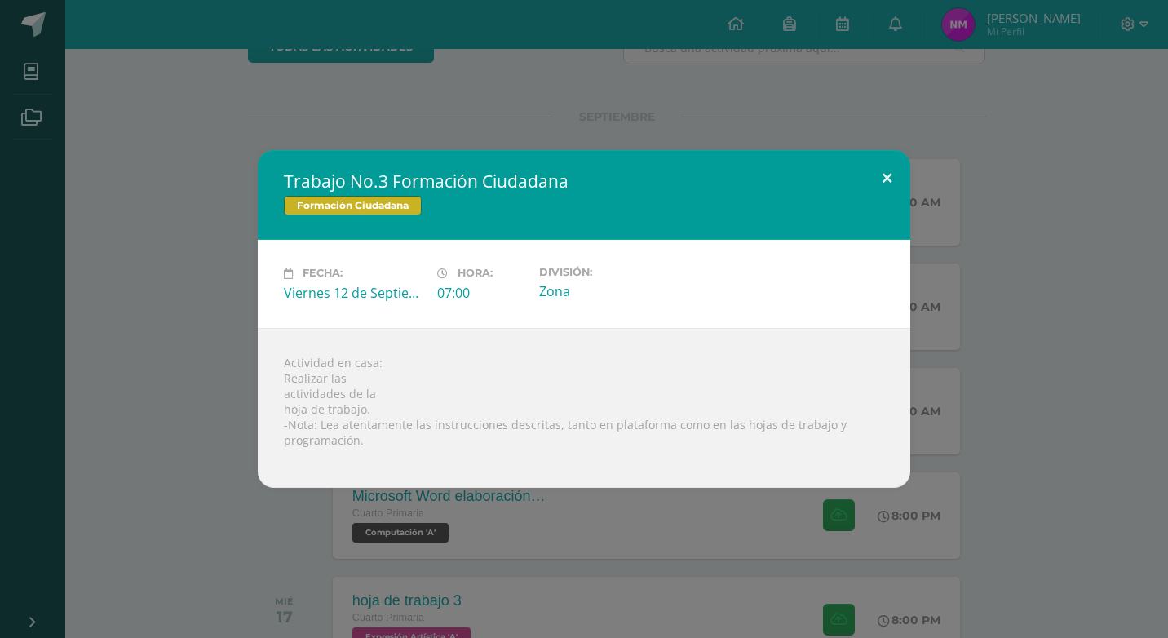
click at [886, 179] on button at bounding box center [887, 177] width 46 height 55
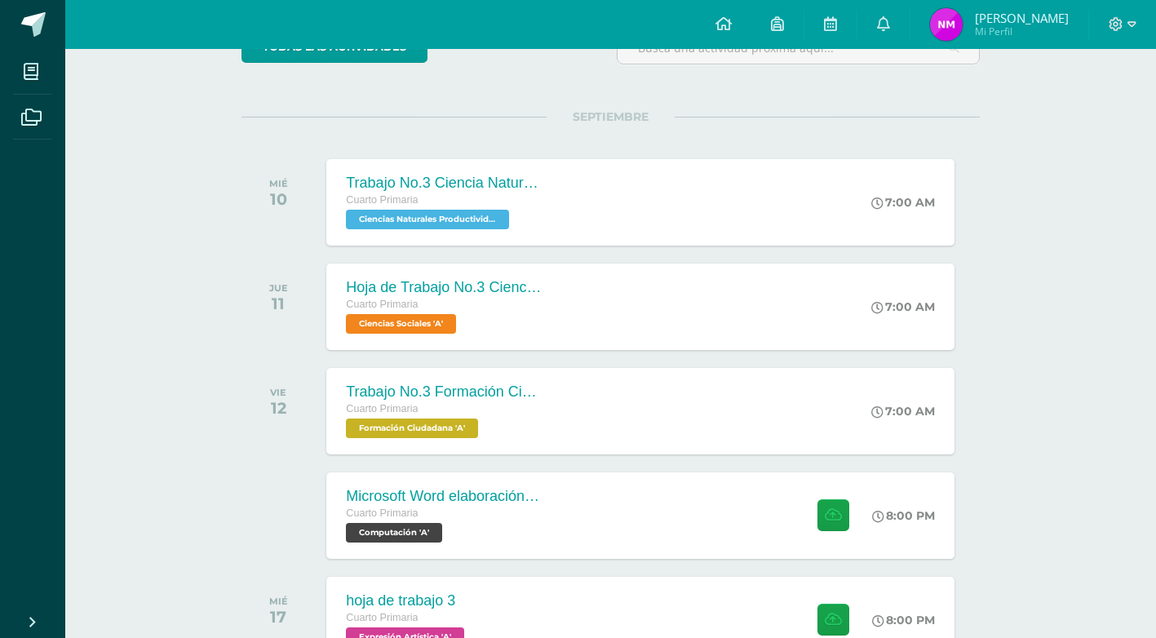
click at [1130, 33] on div at bounding box center [1122, 24] width 67 height 49
click at [1134, 29] on icon at bounding box center [1131, 24] width 9 height 15
click at [1087, 117] on span "Cerrar sesión" at bounding box center [1079, 111] width 73 height 15
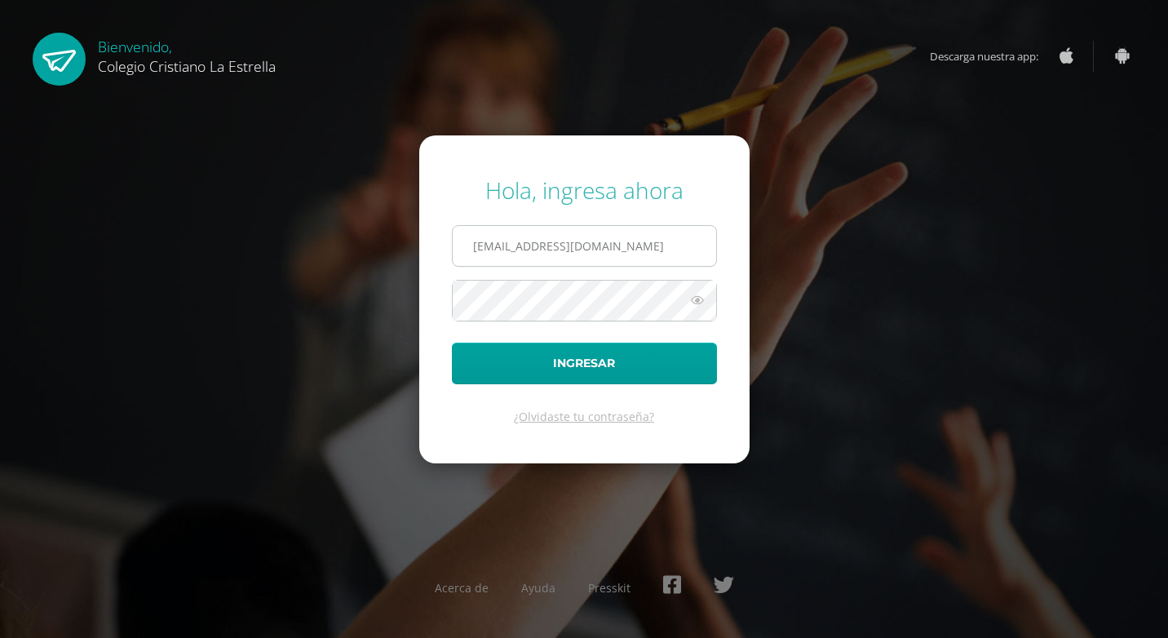
drag, startPoint x: 647, startPoint y: 235, endPoint x: 650, endPoint y: 253, distance: 18.2
click at [647, 235] on input "892@laestrella.edu.gt" at bounding box center [584, 246] width 263 height 40
type input "896@laestrella.edu.gt"
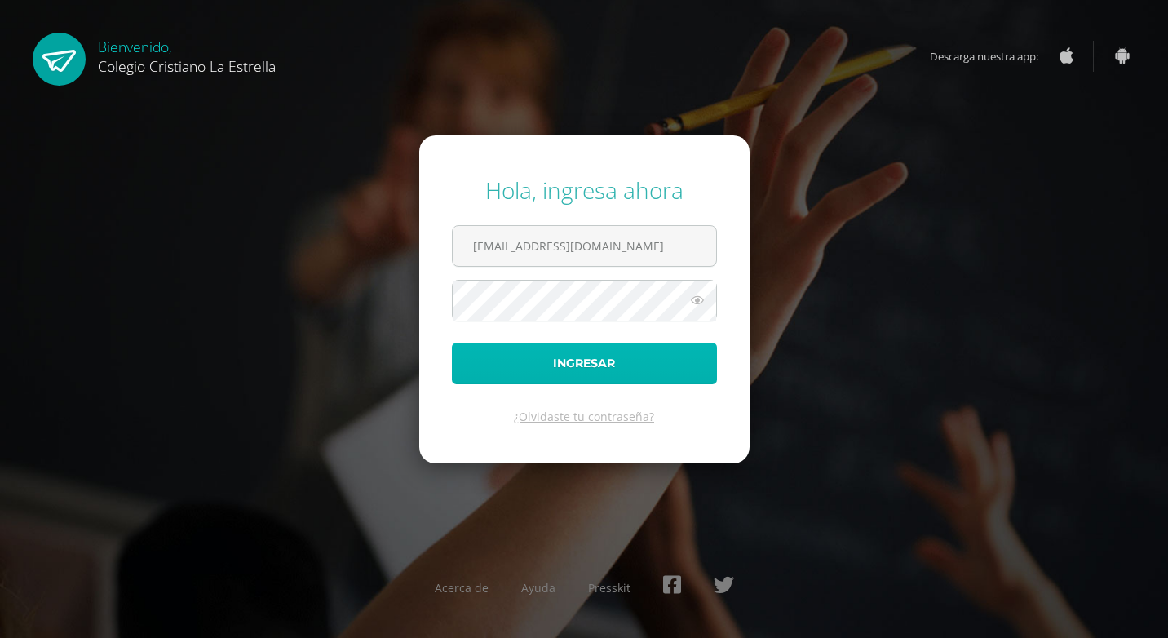
click at [646, 360] on button "Ingresar" at bounding box center [584, 364] width 265 height 42
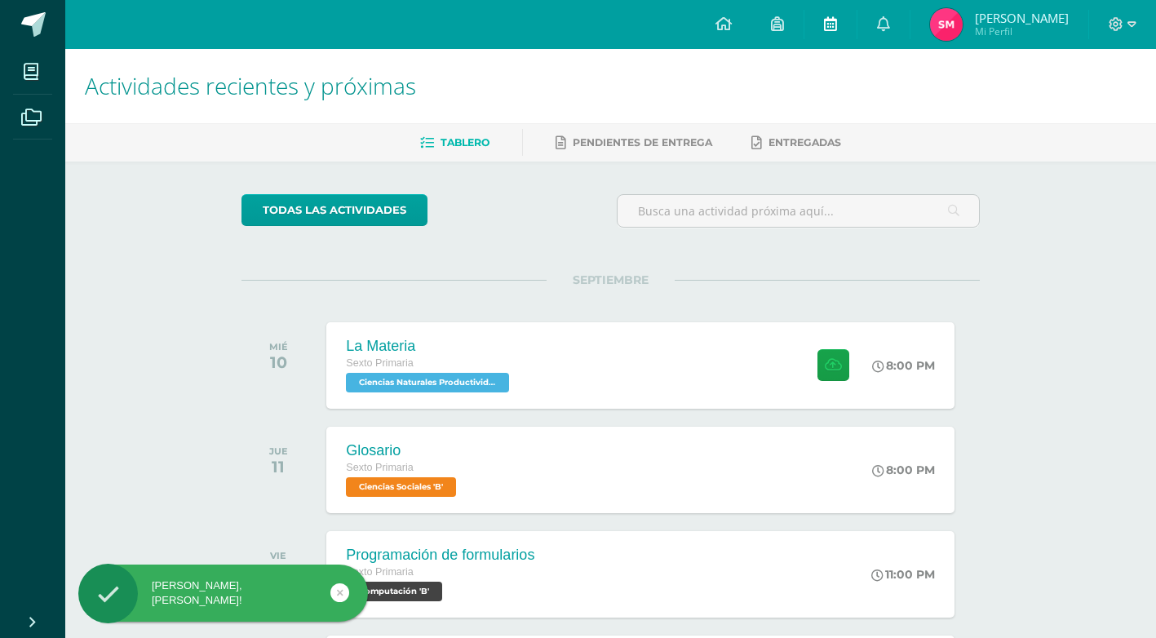
click at [853, 37] on link at bounding box center [830, 24] width 52 height 49
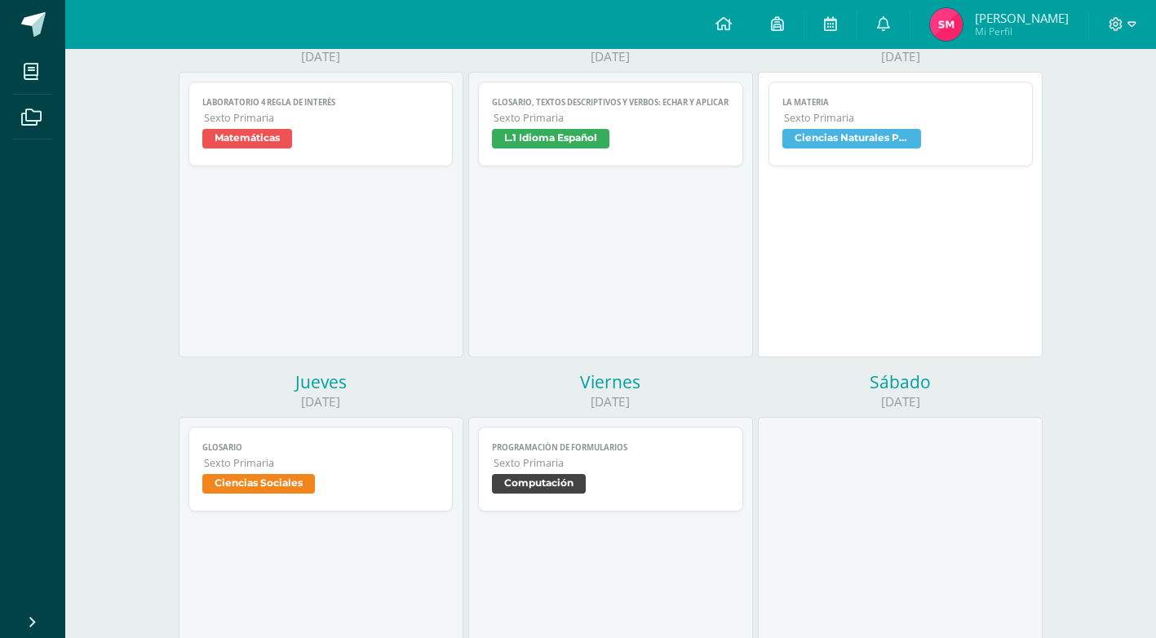
scroll to position [245, 0]
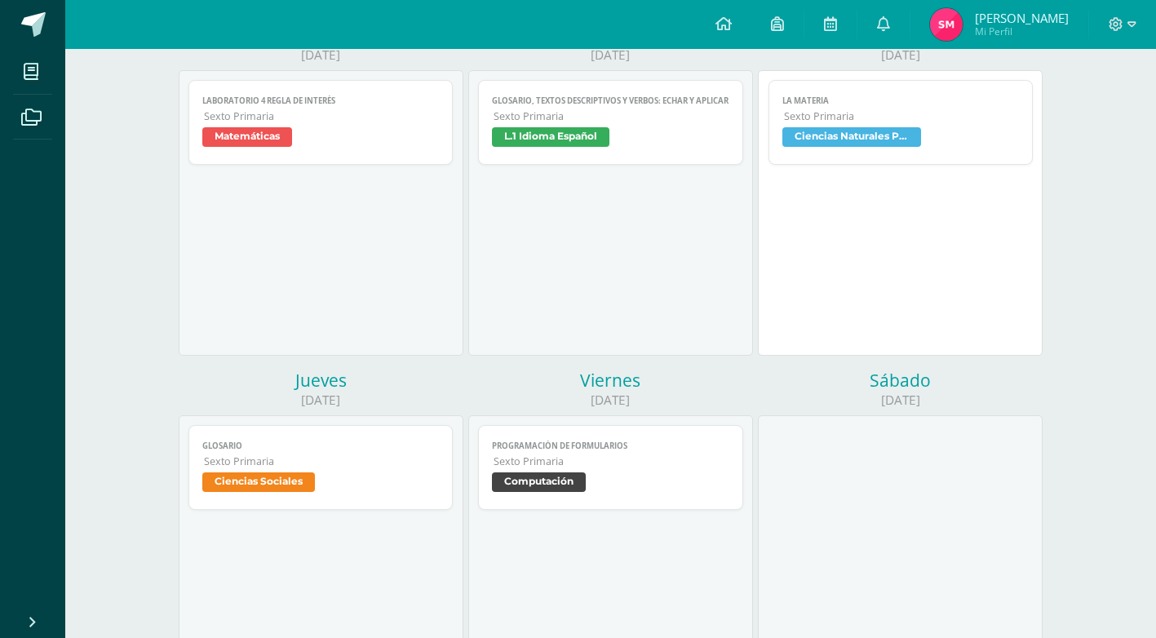
click at [649, 472] on link "Programación de formularios Sexto Primaria Computación" at bounding box center [610, 467] width 265 height 85
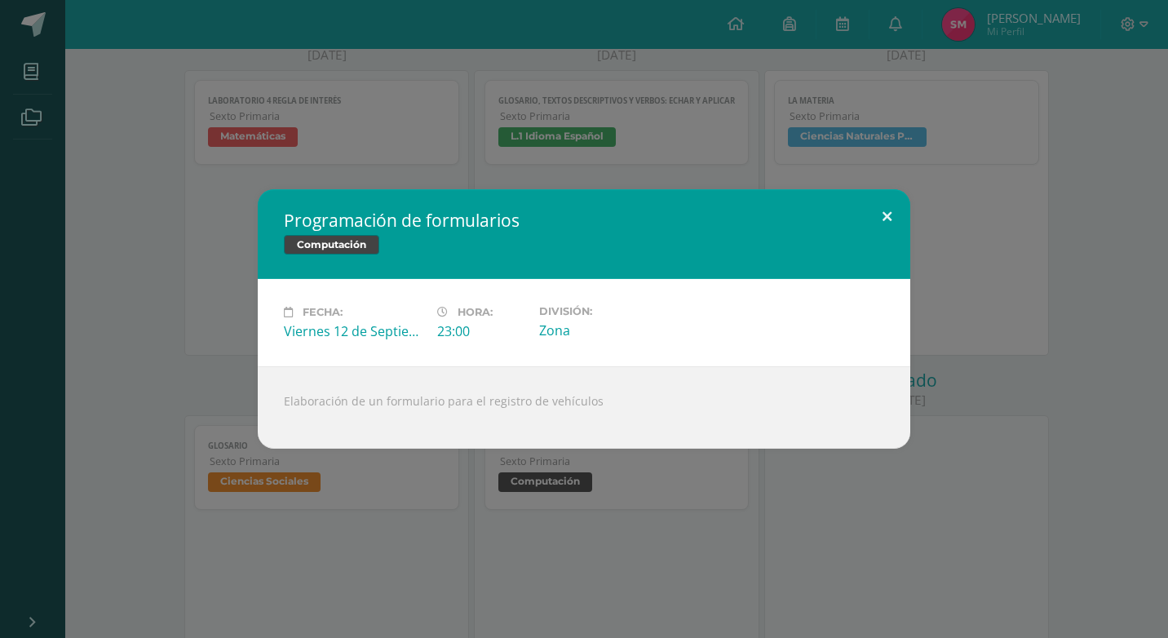
click at [881, 209] on button at bounding box center [887, 216] width 46 height 55
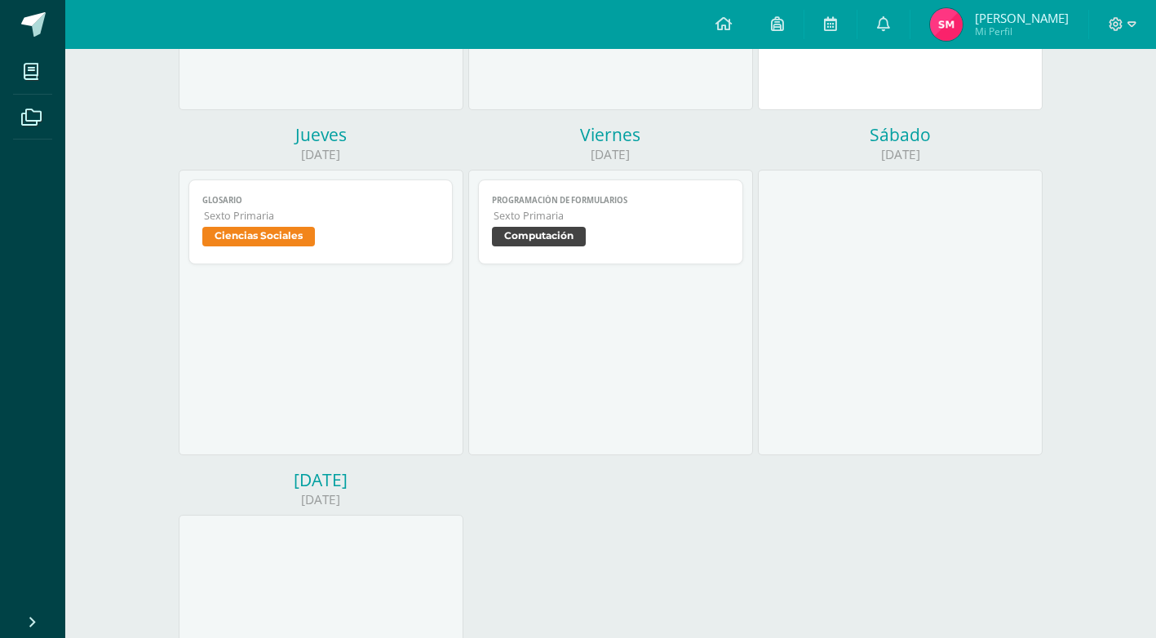
scroll to position [489, 0]
click at [546, 243] on span "Computación" at bounding box center [539, 238] width 94 height 20
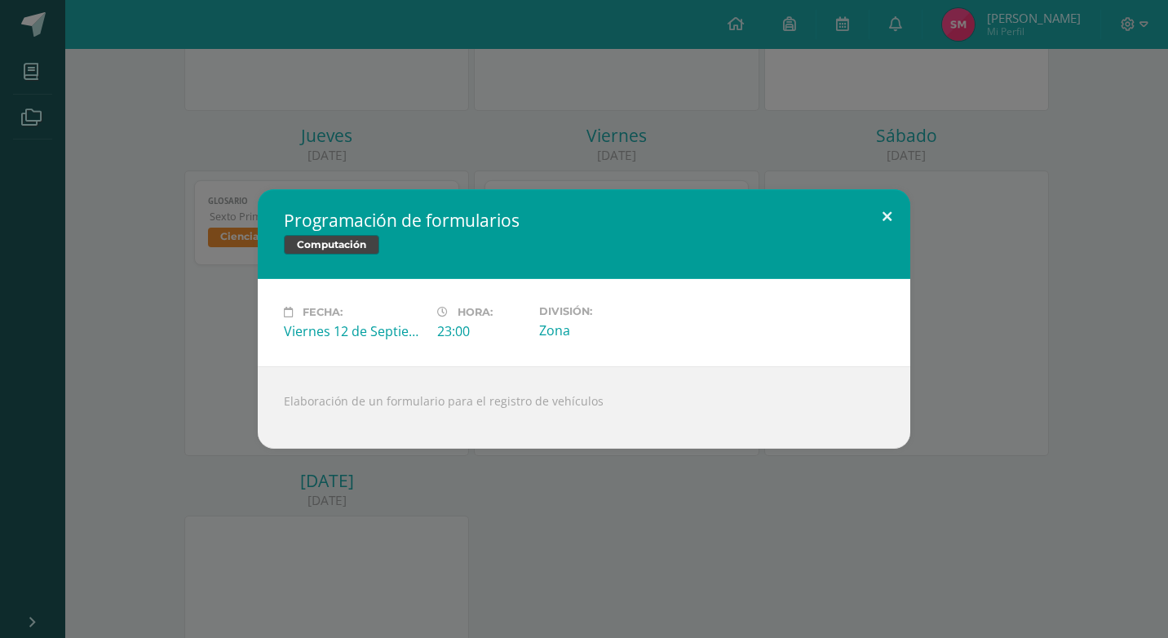
click at [893, 212] on button at bounding box center [887, 216] width 46 height 55
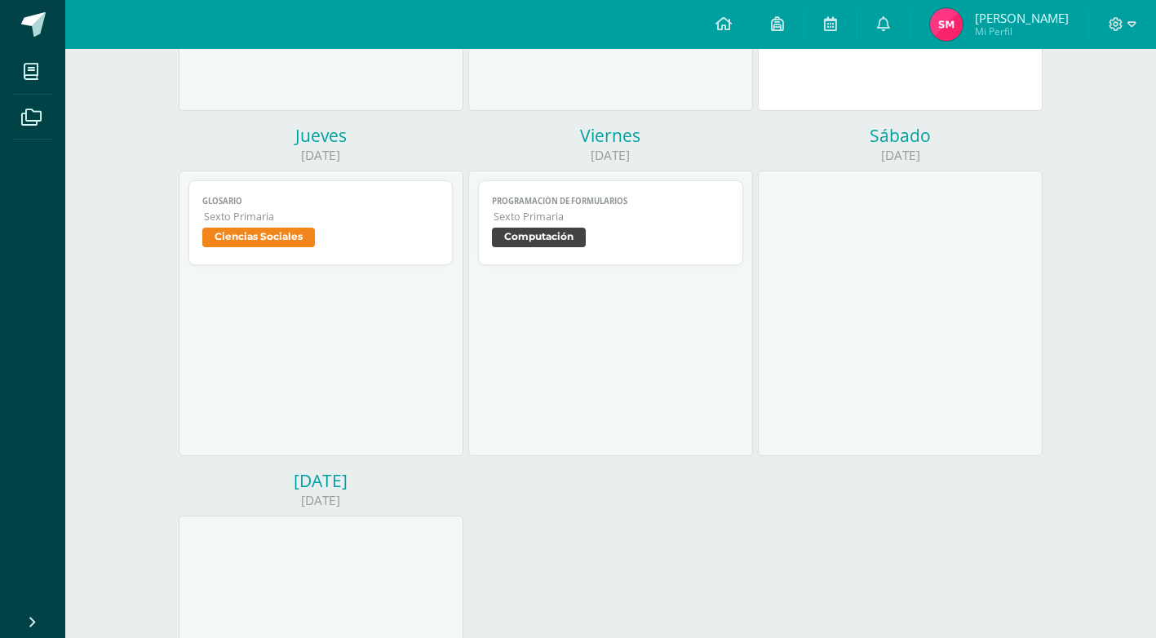
click at [277, 235] on span "Ciencias Sociales" at bounding box center [258, 238] width 113 height 20
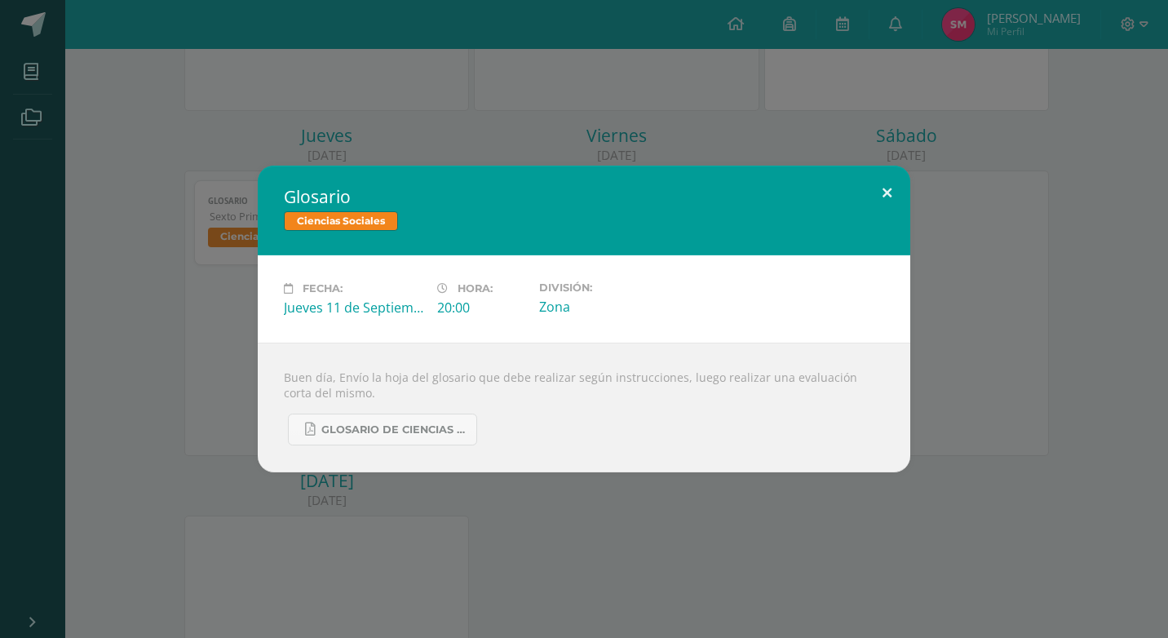
click at [880, 197] on button at bounding box center [887, 193] width 46 height 55
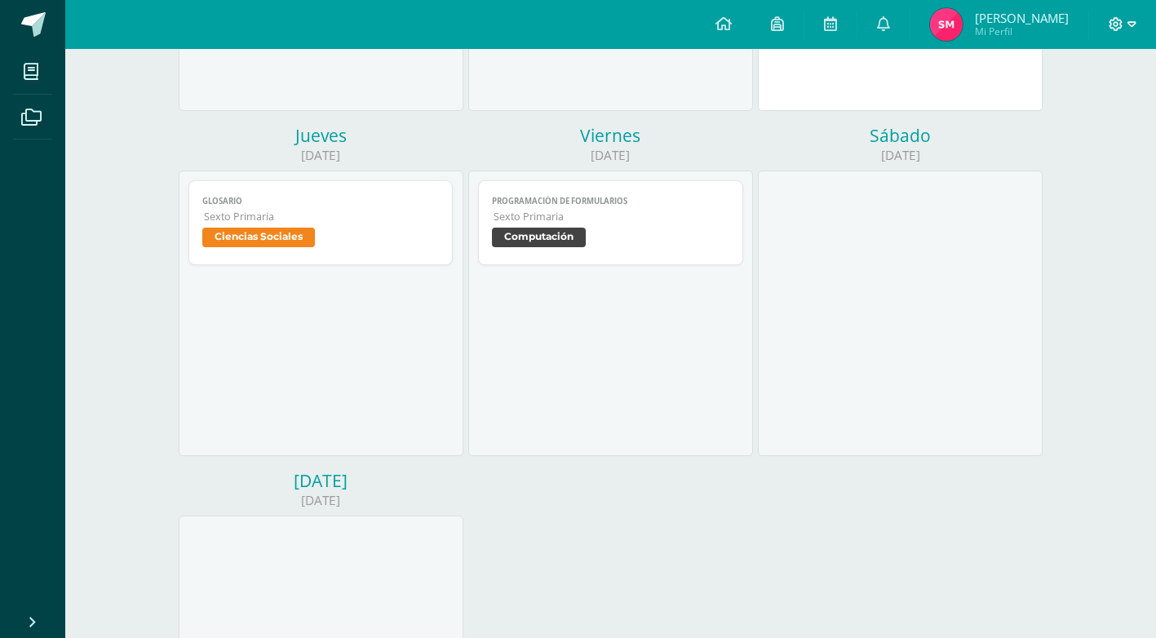
click at [1134, 24] on icon at bounding box center [1131, 24] width 9 height 6
click at [1105, 117] on span "Cerrar sesión" at bounding box center [1080, 111] width 73 height 15
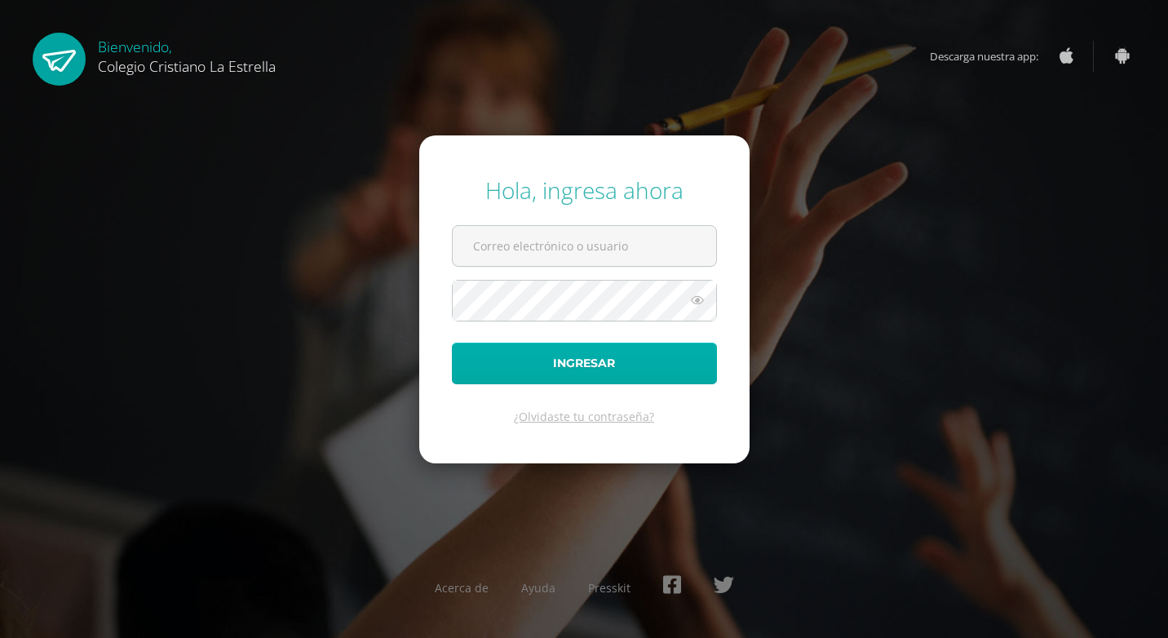
type input "[EMAIL_ADDRESS][DOMAIN_NAME]"
click at [599, 375] on button "Ingresar" at bounding box center [584, 364] width 265 height 42
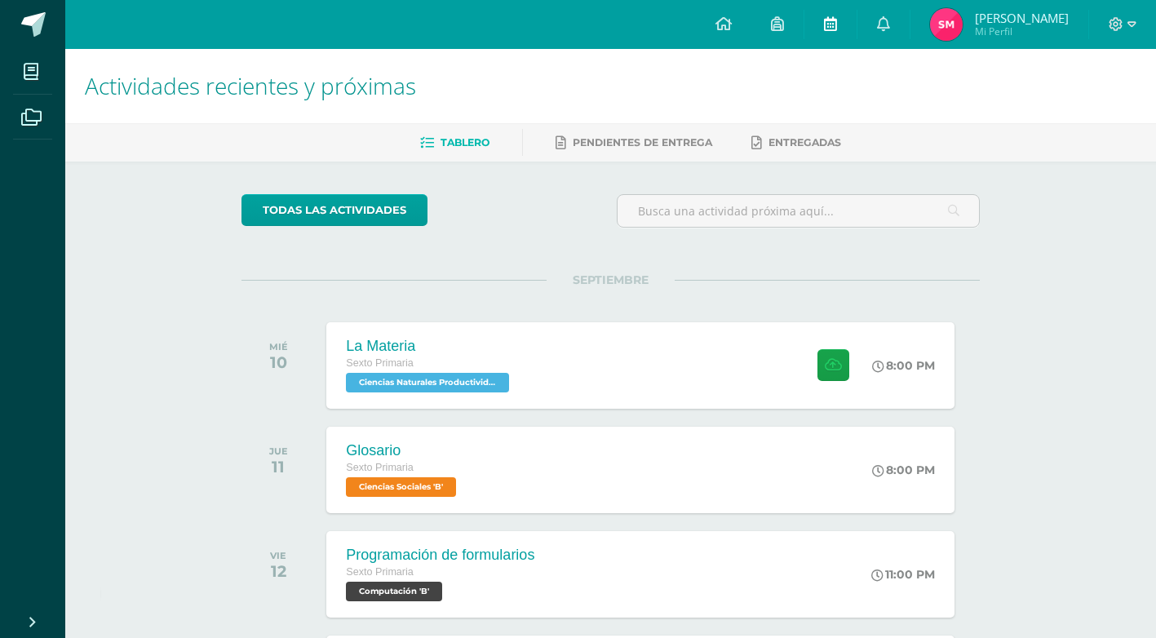
click at [837, 18] on icon at bounding box center [830, 23] width 13 height 15
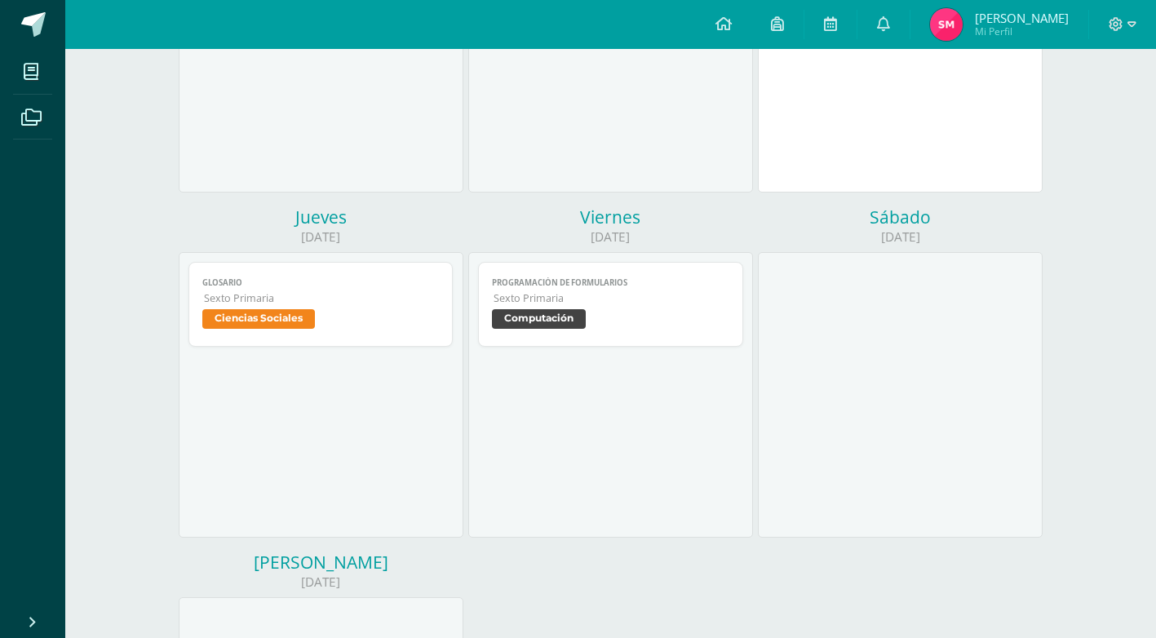
scroll to position [489, 0]
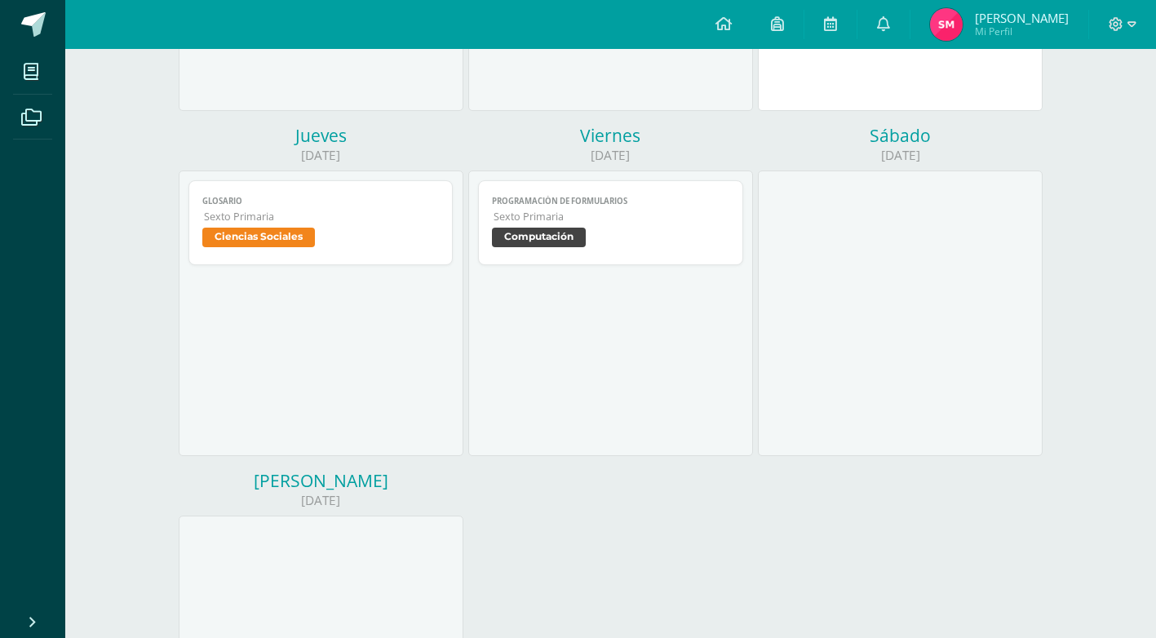
click at [538, 235] on span "Computación" at bounding box center [539, 238] width 94 height 20
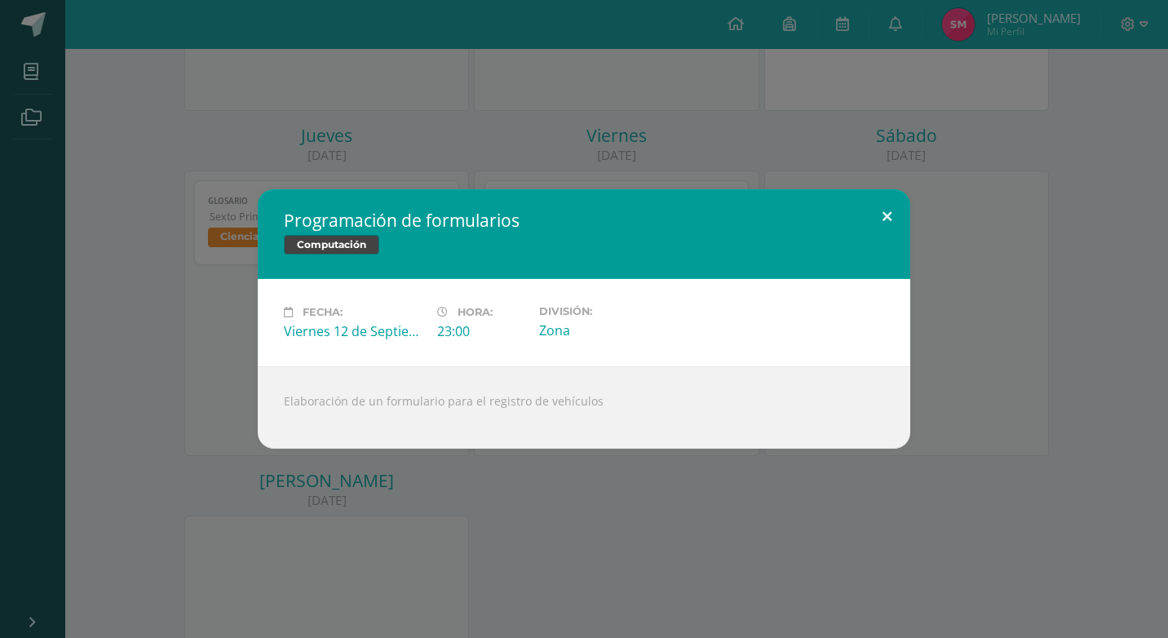
click at [886, 215] on button at bounding box center [887, 216] width 46 height 55
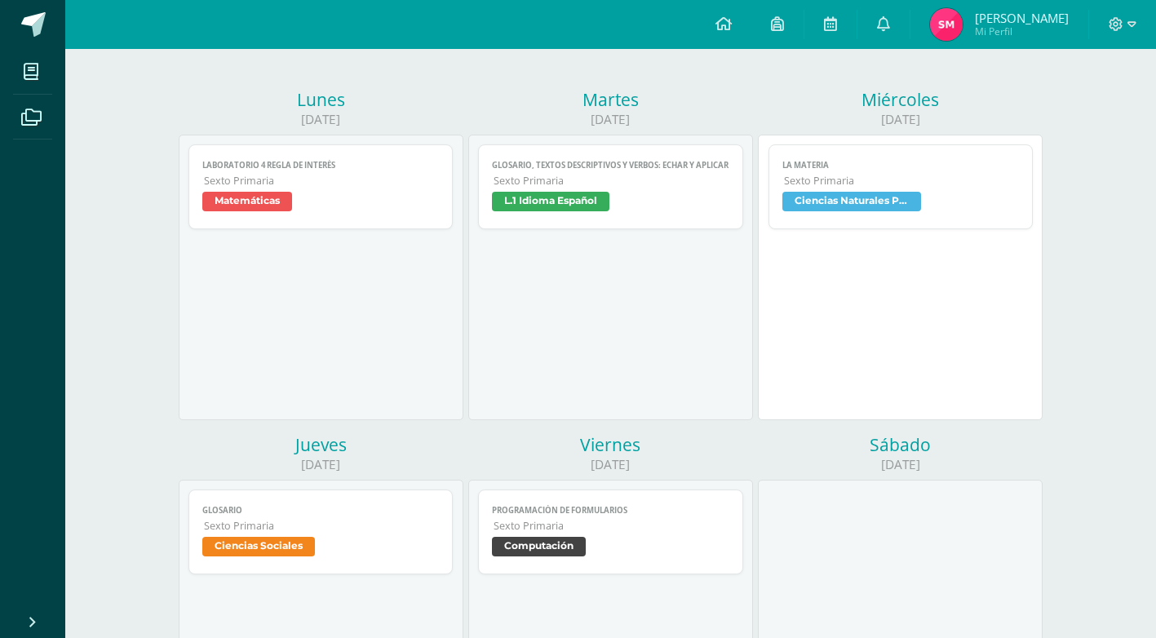
scroll to position [0, 0]
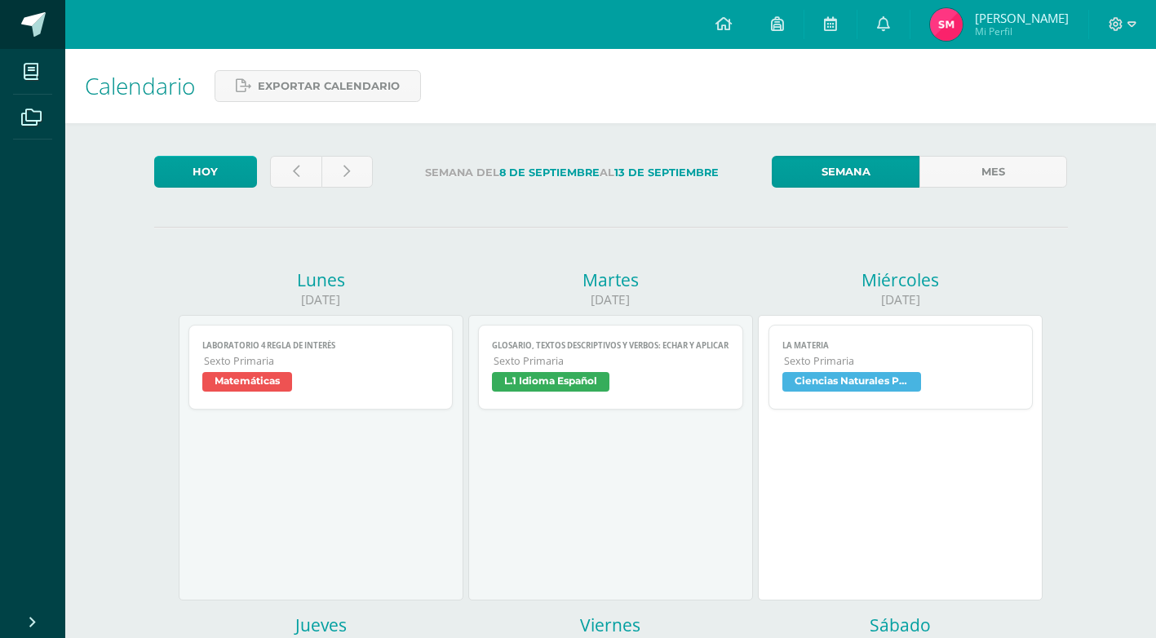
click at [38, 21] on span at bounding box center [33, 24] width 24 height 24
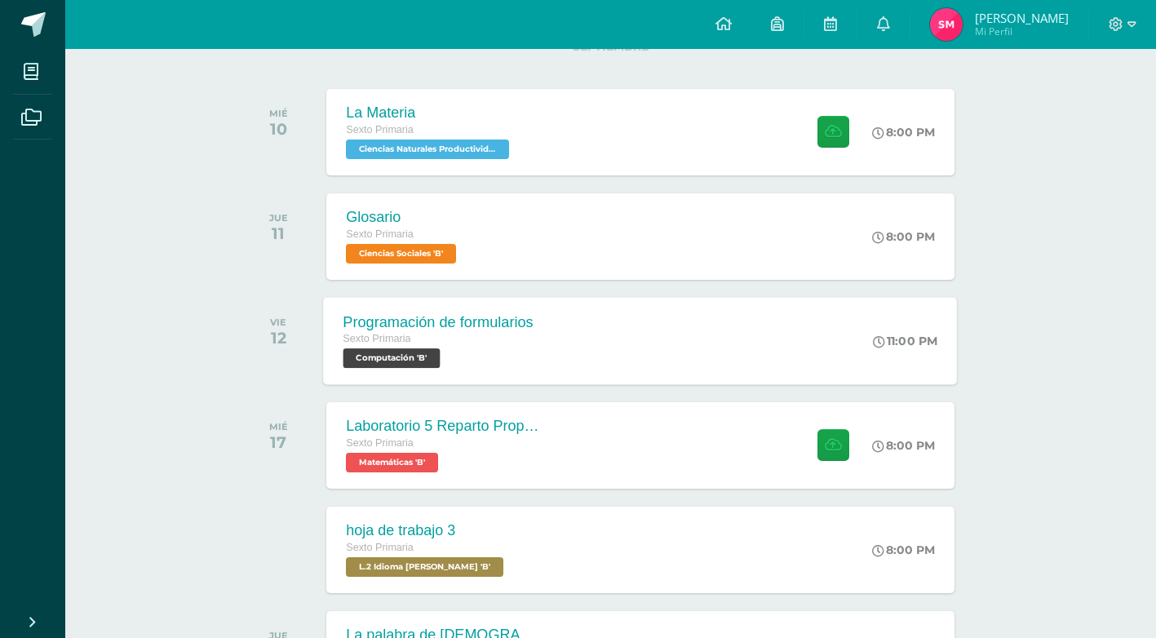
scroll to position [245, 0]
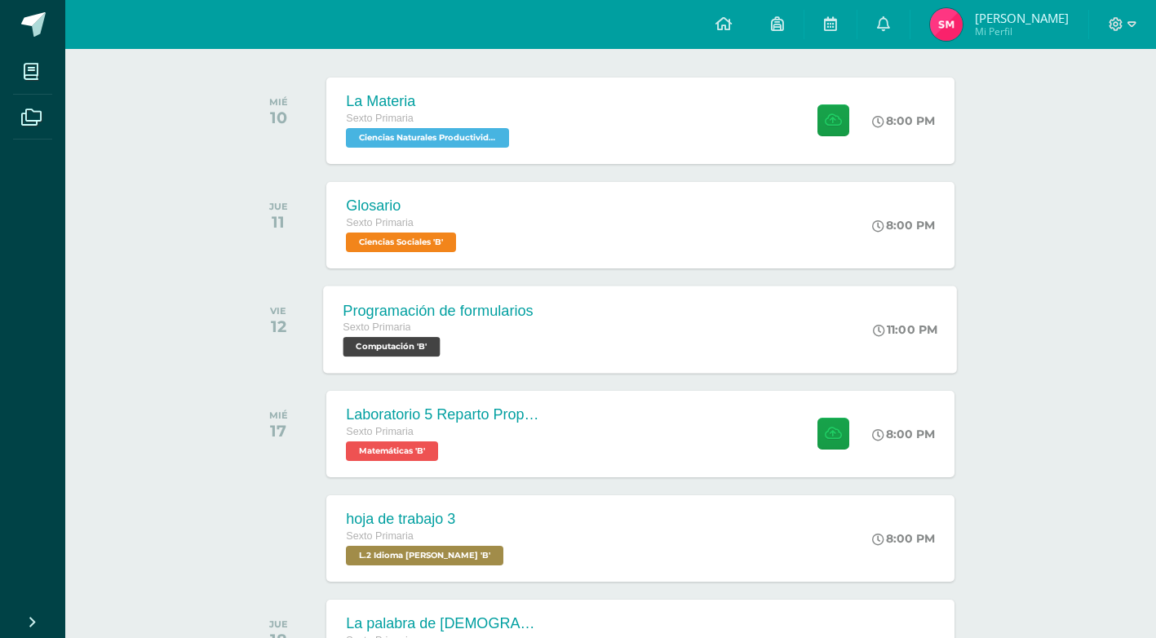
click at [418, 348] on span "Computación 'B'" at bounding box center [391, 347] width 97 height 20
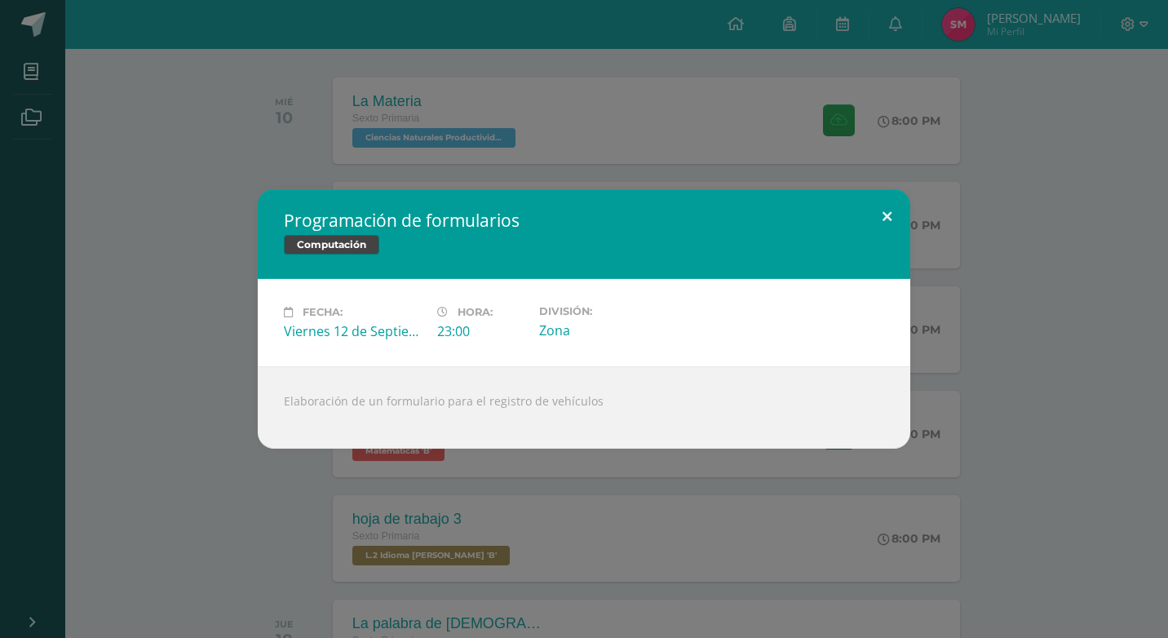
click at [884, 215] on button at bounding box center [887, 216] width 46 height 55
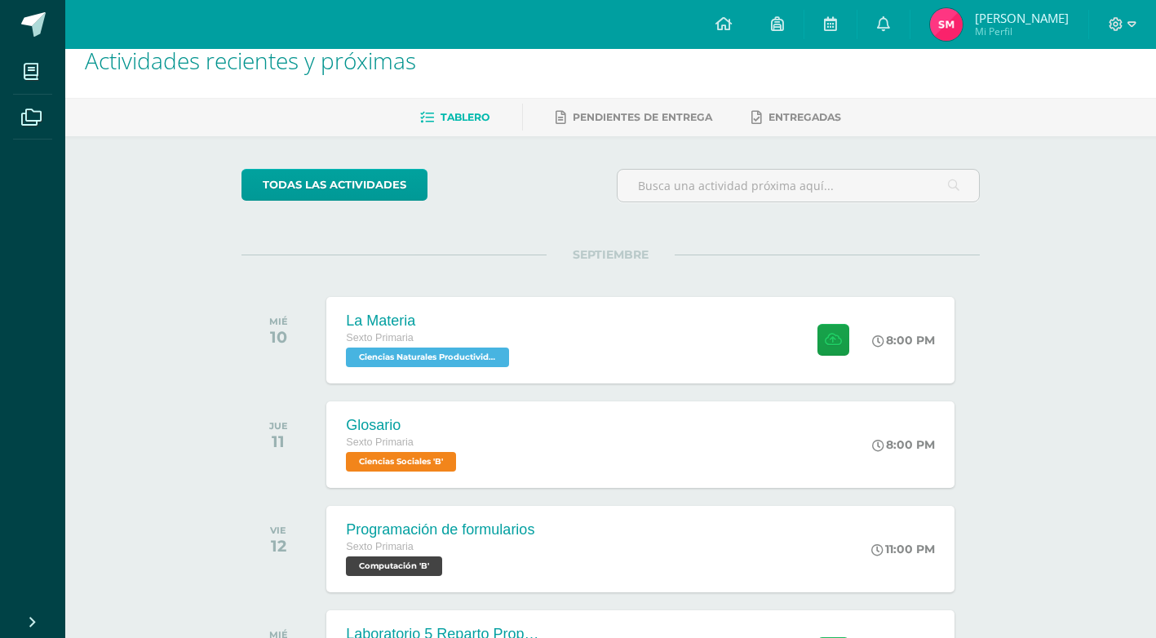
scroll to position [0, 0]
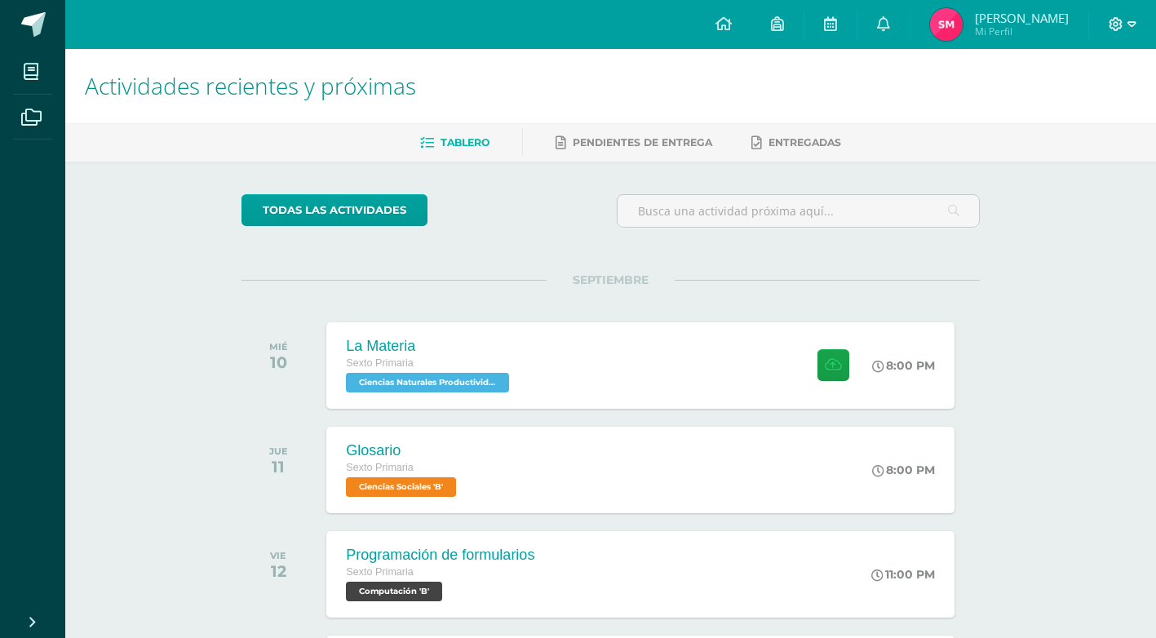
click at [1129, 25] on icon at bounding box center [1131, 24] width 9 height 15
click at [1078, 116] on span "Cerrar sesión" at bounding box center [1079, 111] width 73 height 15
